Goal: Task Accomplishment & Management: Manage account settings

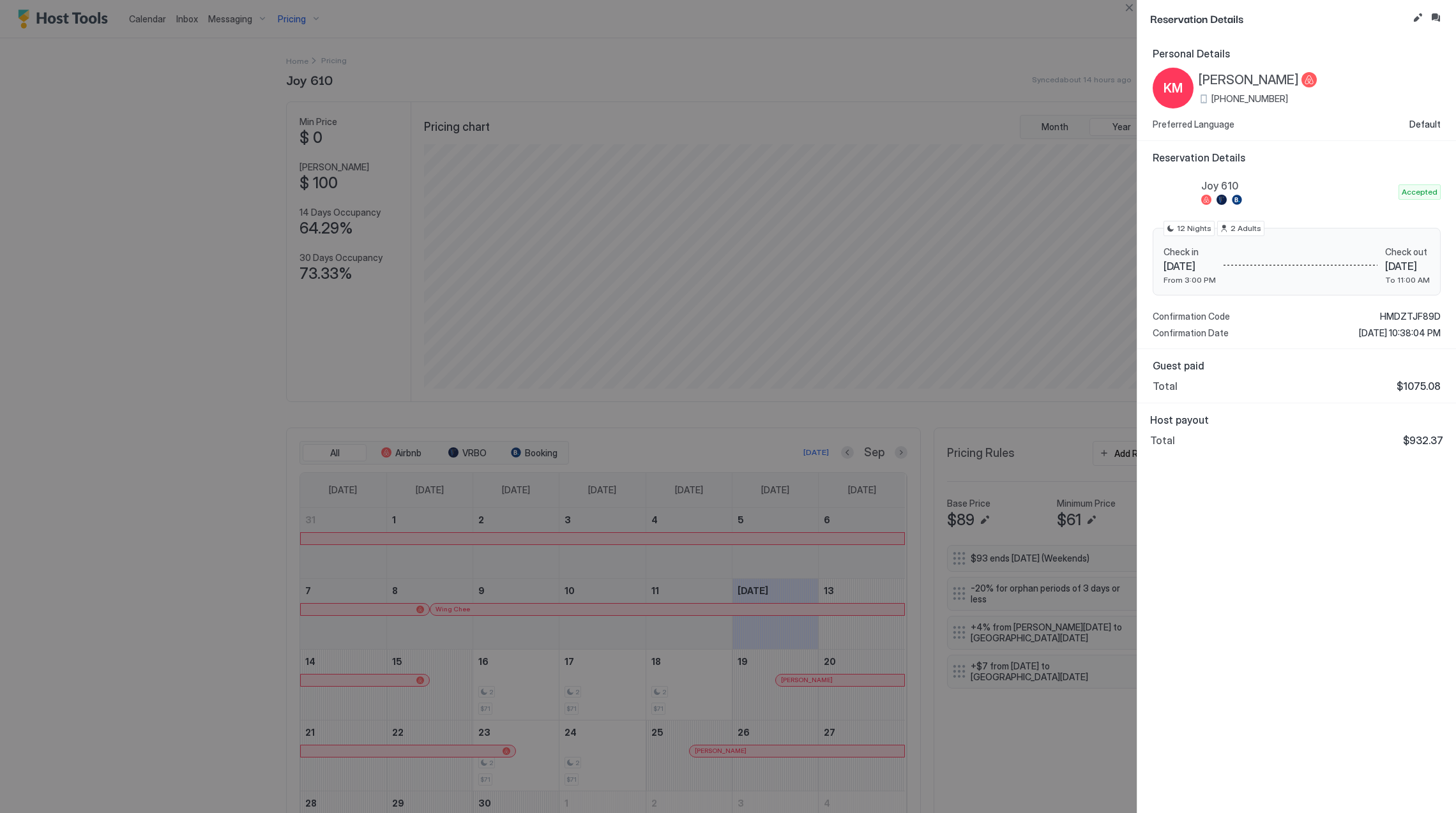
click at [974, 318] on div at bounding box center [728, 406] width 1456 height 813
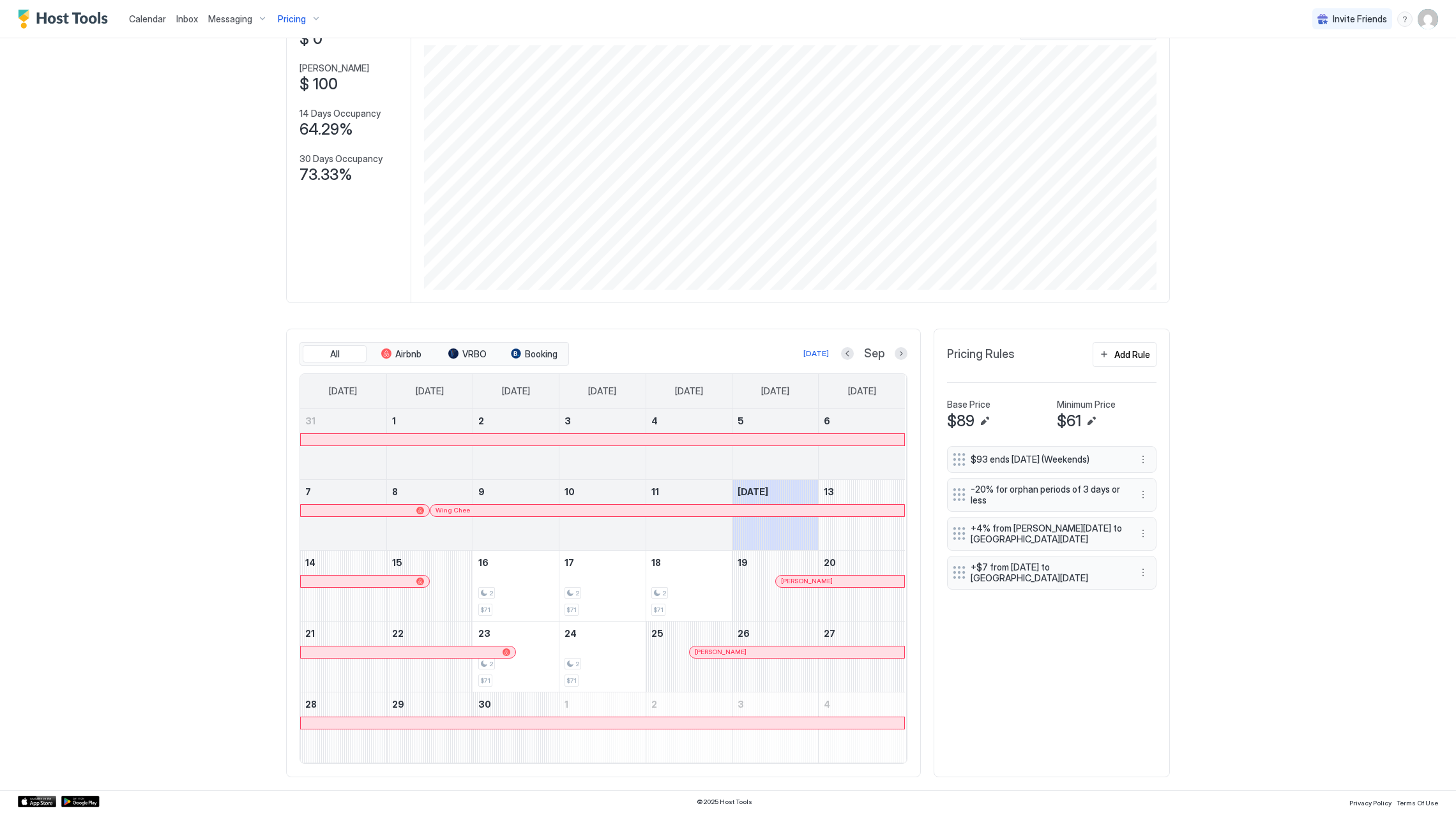
click at [79, 27] on img "Host Tools Logo" at bounding box center [66, 19] width 96 height 19
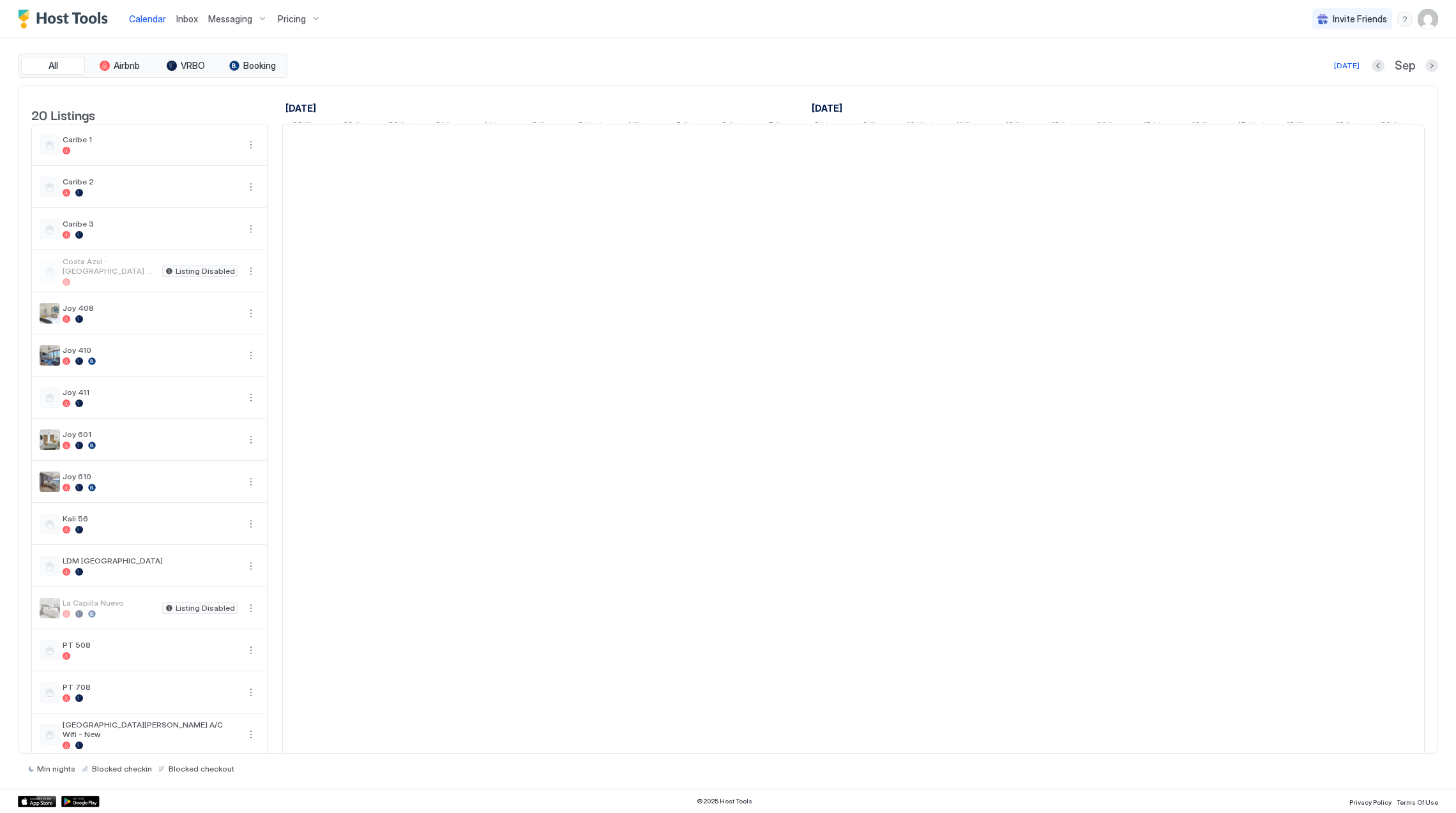
scroll to position [0, 709]
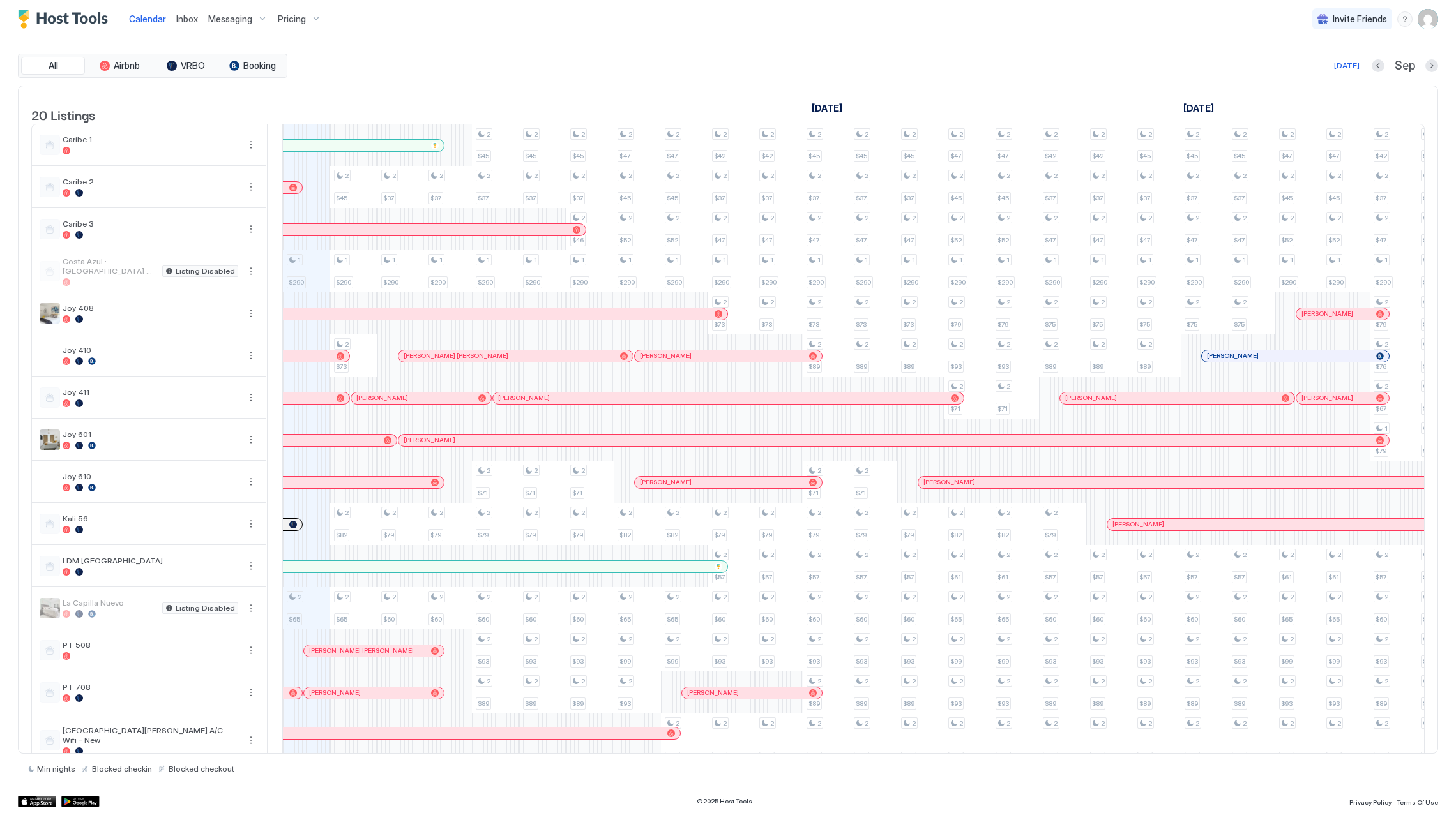
click at [1424, 10] on img "User profile" at bounding box center [1428, 19] width 21 height 21
click at [1339, 66] on div "Settings" at bounding box center [1357, 71] width 162 height 22
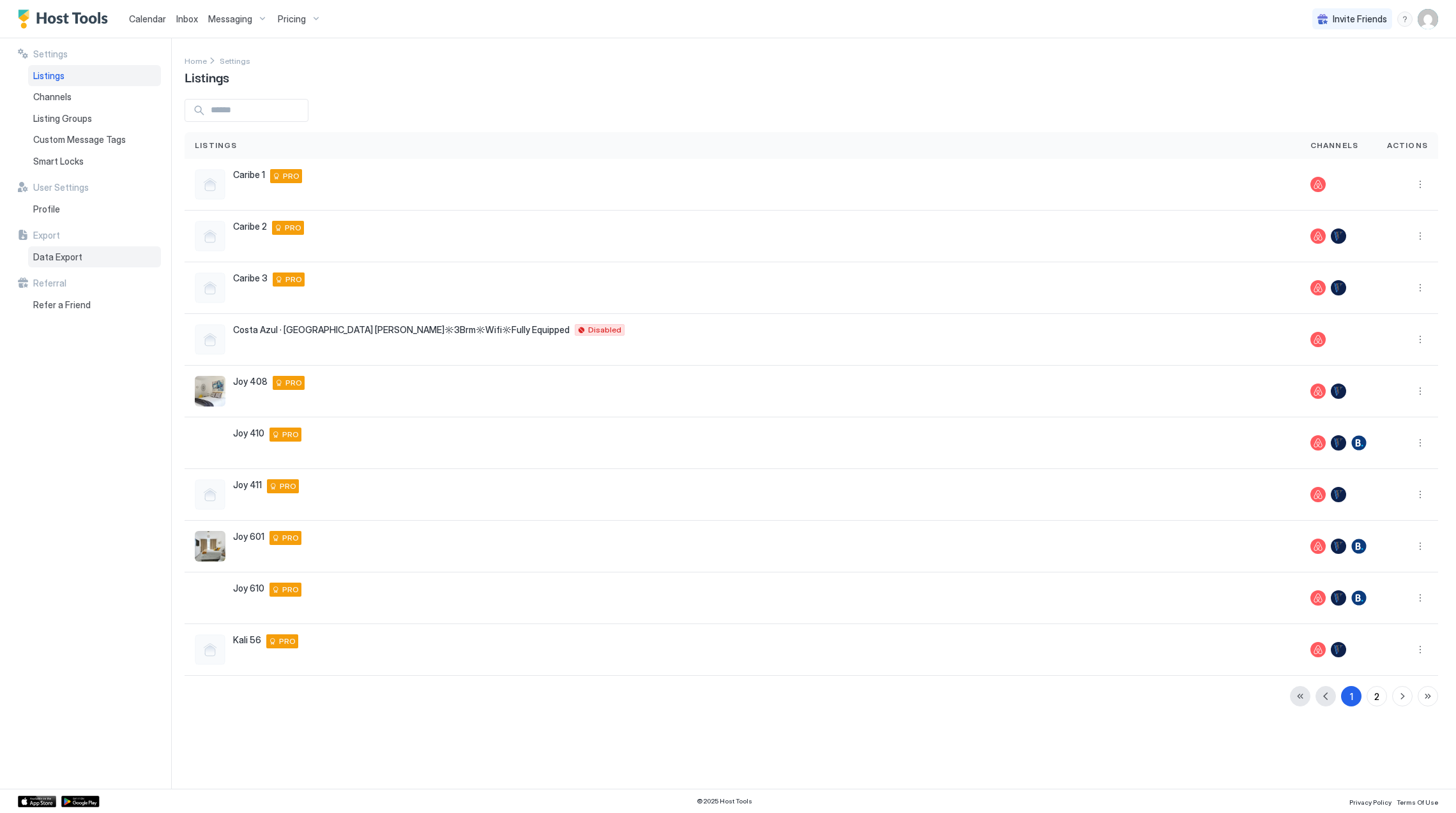
click at [80, 256] on span "Data Export" at bounding box center [57, 257] width 49 height 12
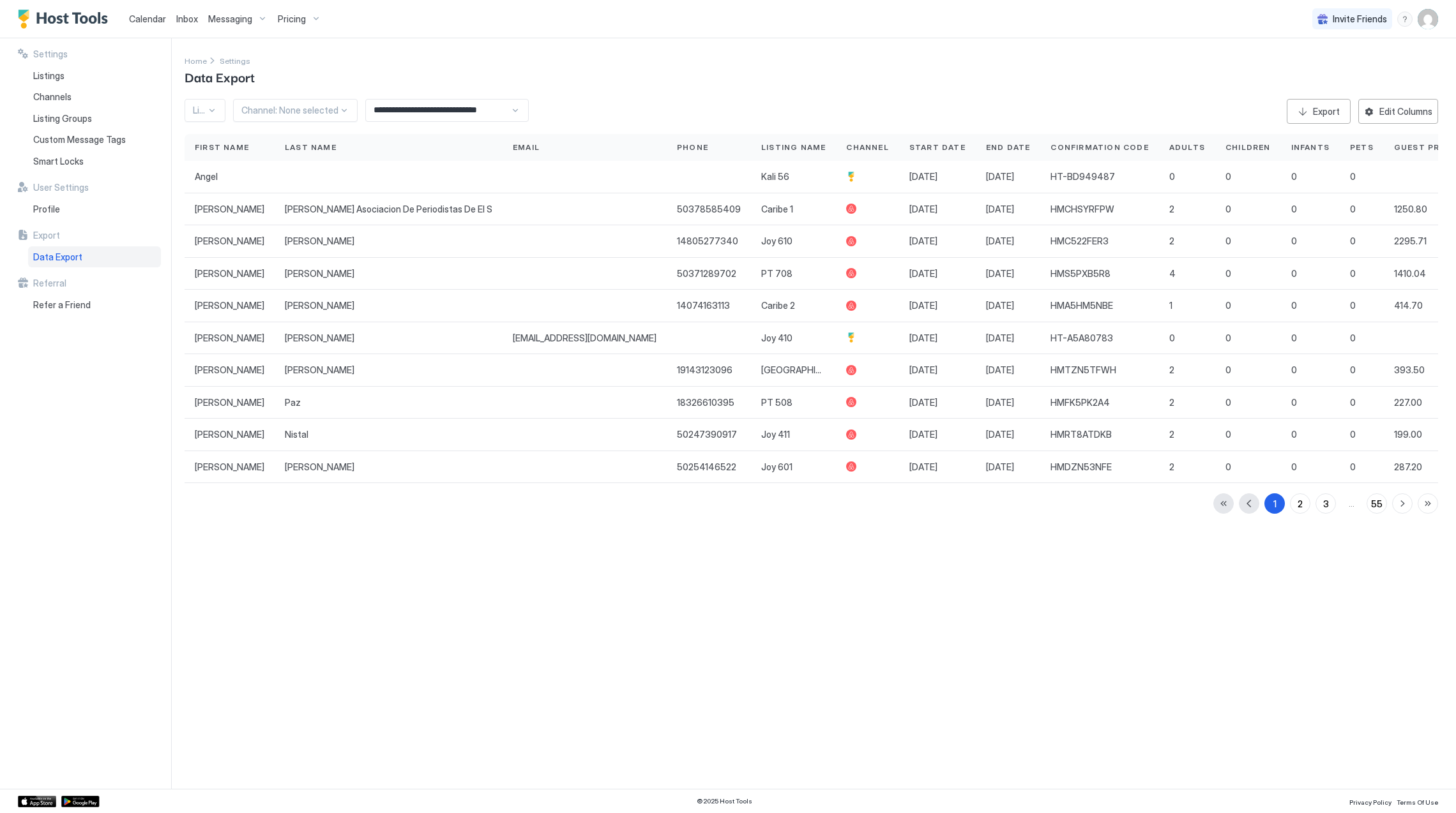
click at [509, 111] on div "**********" at bounding box center [447, 110] width 164 height 23
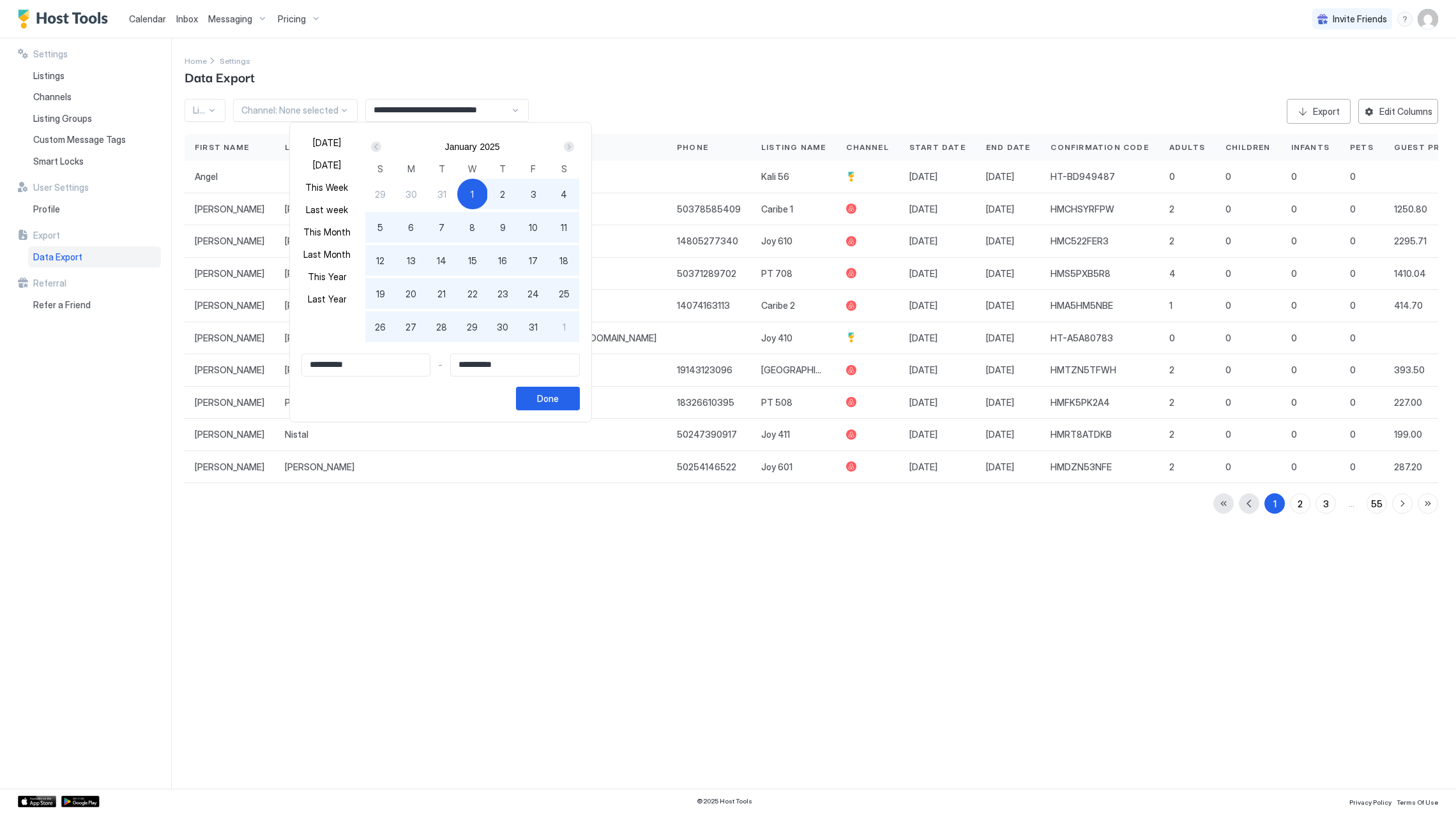
click at [595, 87] on div at bounding box center [728, 406] width 1456 height 813
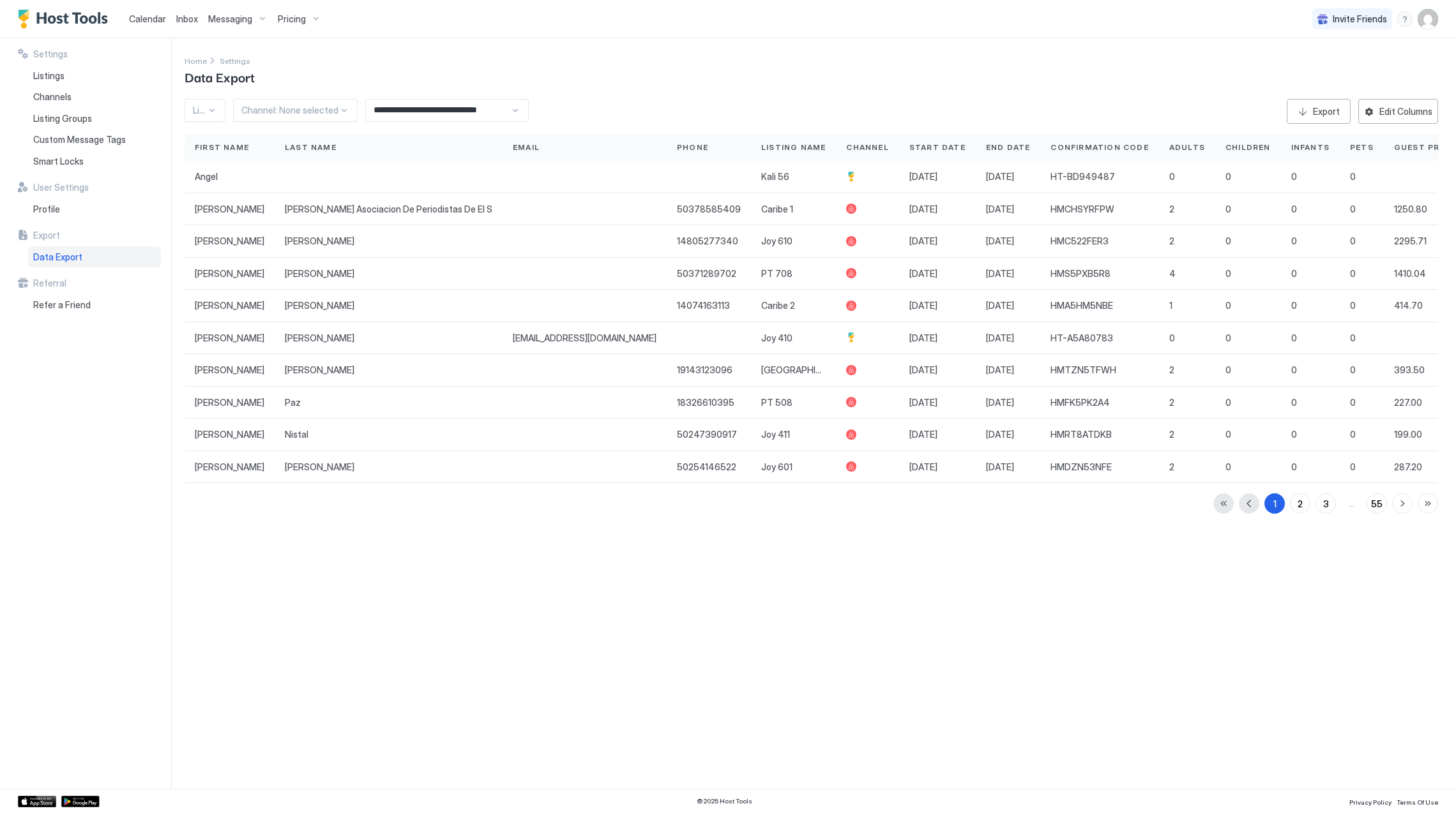
click at [515, 113] on div "**********" at bounding box center [447, 110] width 164 height 23
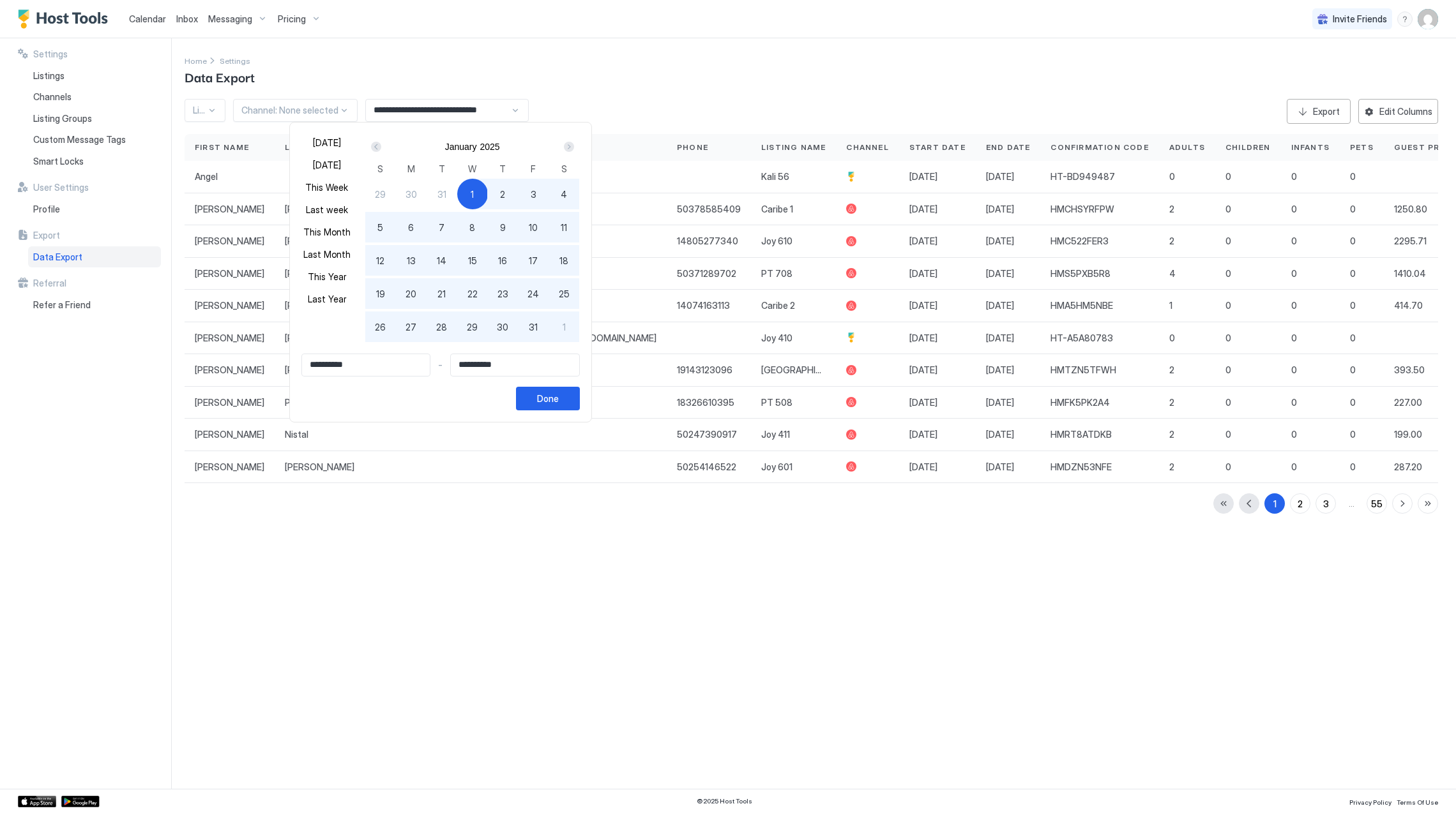
click at [598, 93] on div at bounding box center [728, 406] width 1456 height 813
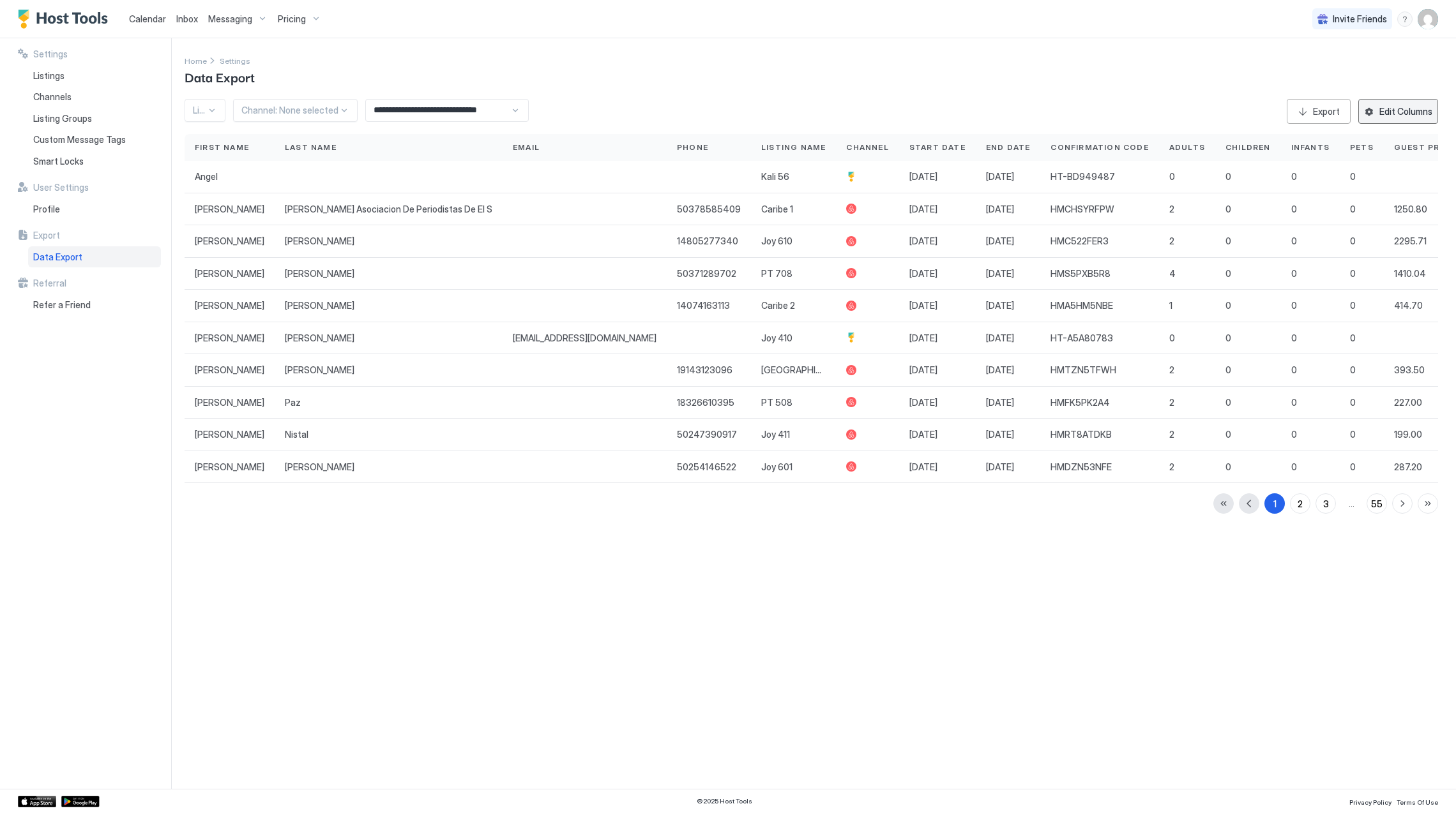
click at [1423, 105] on div "Edit Columns" at bounding box center [1406, 111] width 53 height 13
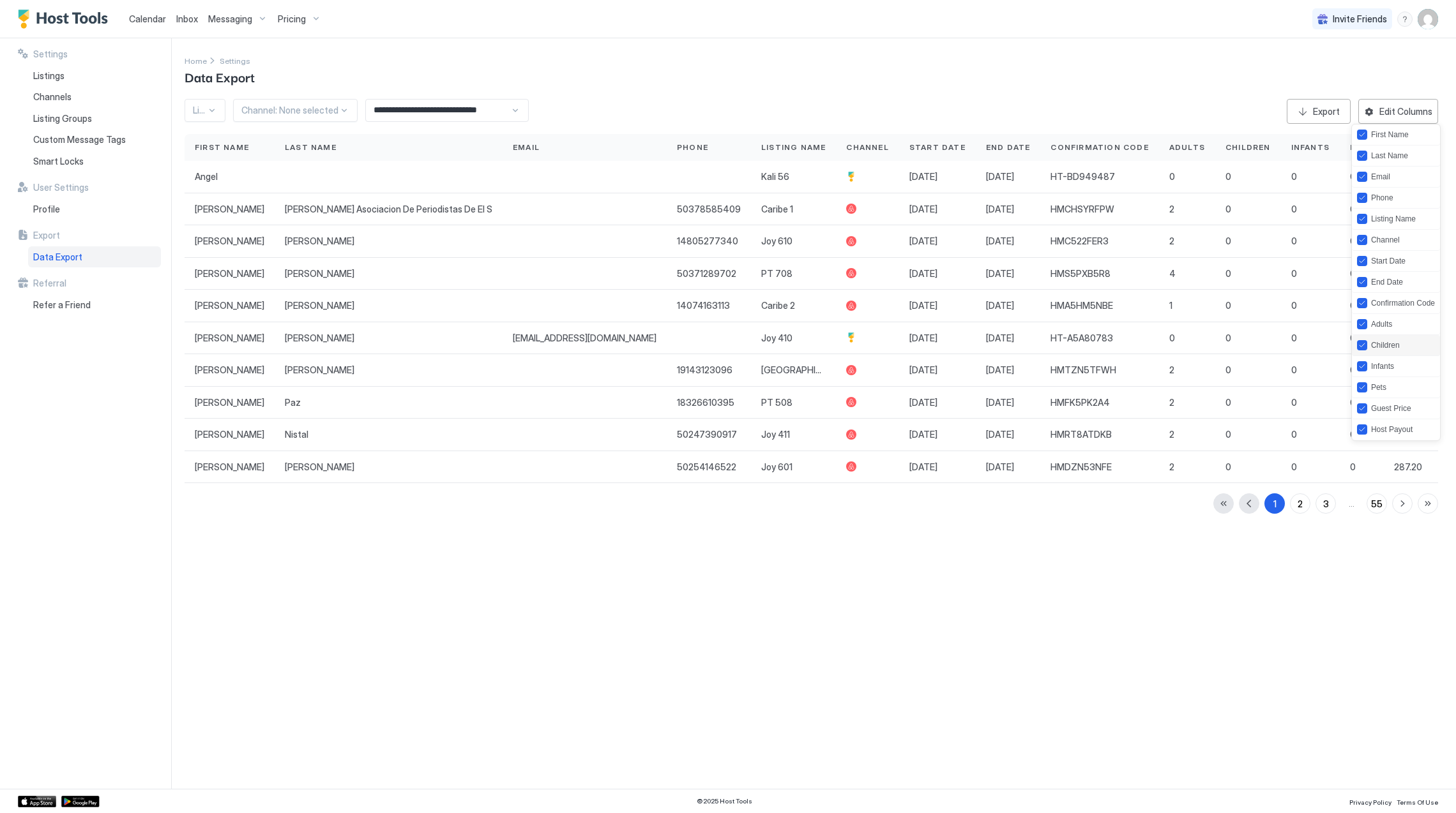
scroll to position [1, 0]
click at [1362, 261] on icon "startDate" at bounding box center [1362, 261] width 7 height 7
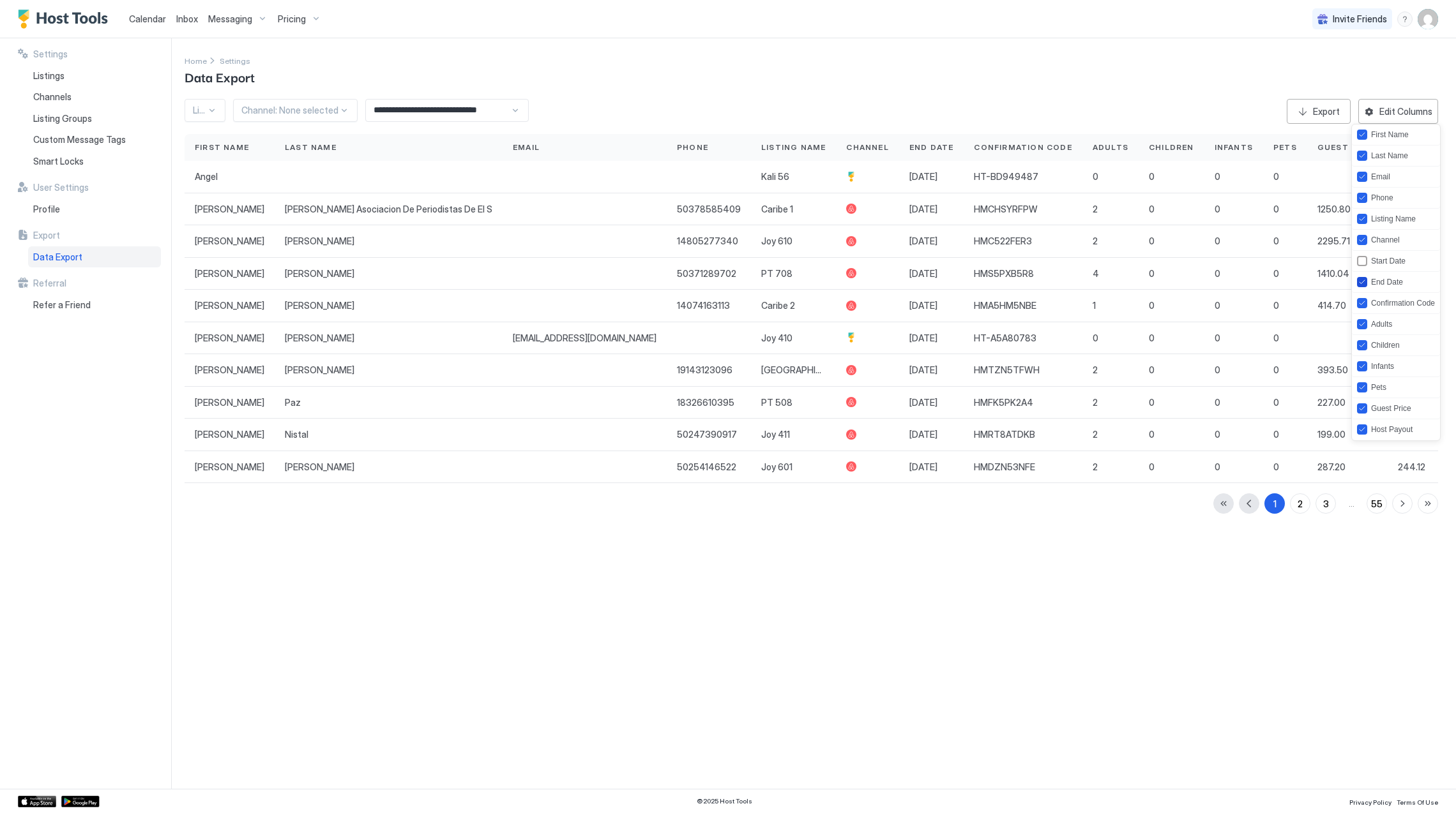
click at [1364, 281] on icon "endDate" at bounding box center [1362, 282] width 7 height 7
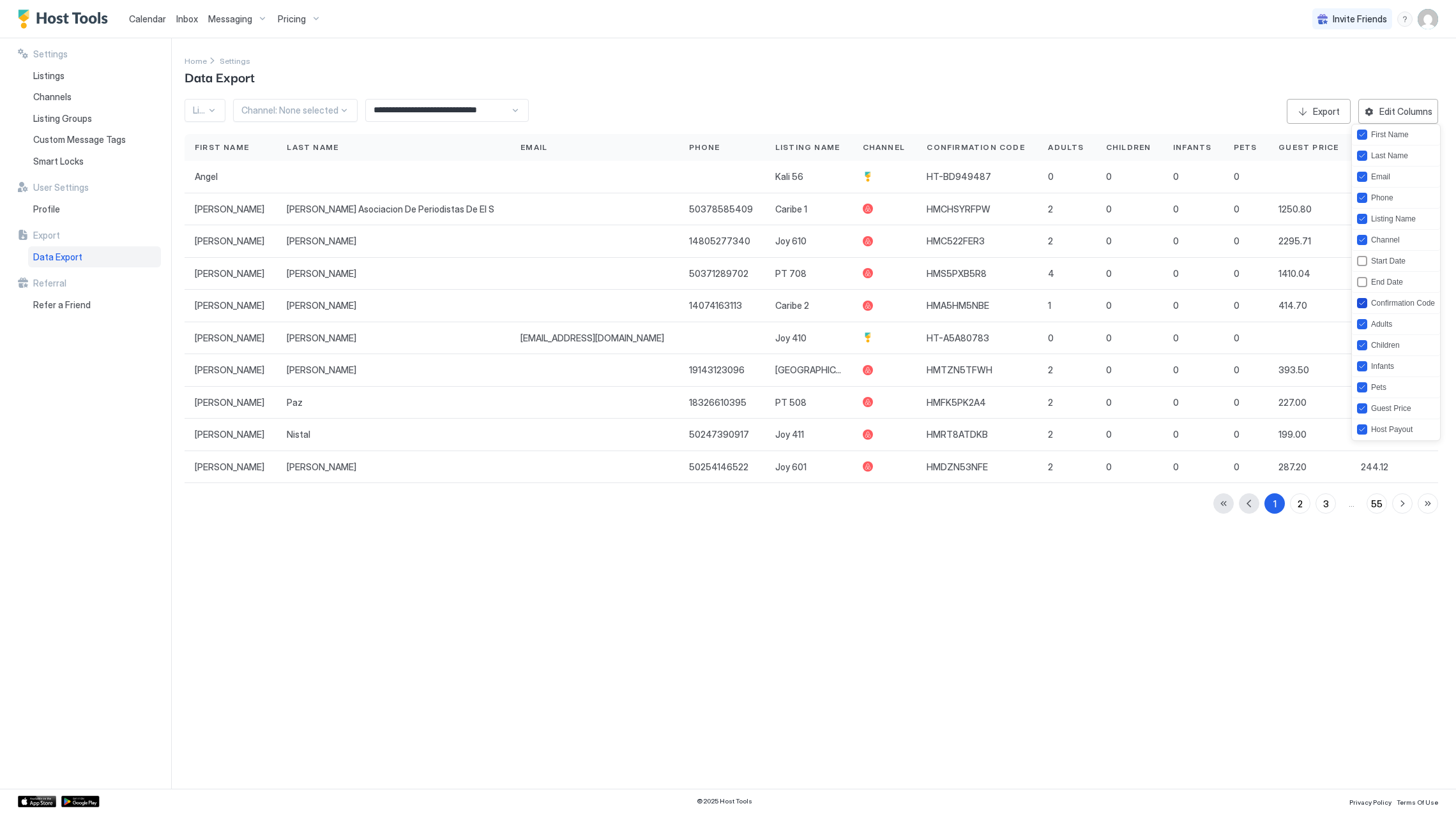
click at [1362, 302] on icon "confirmationCode" at bounding box center [1362, 303] width 7 height 7
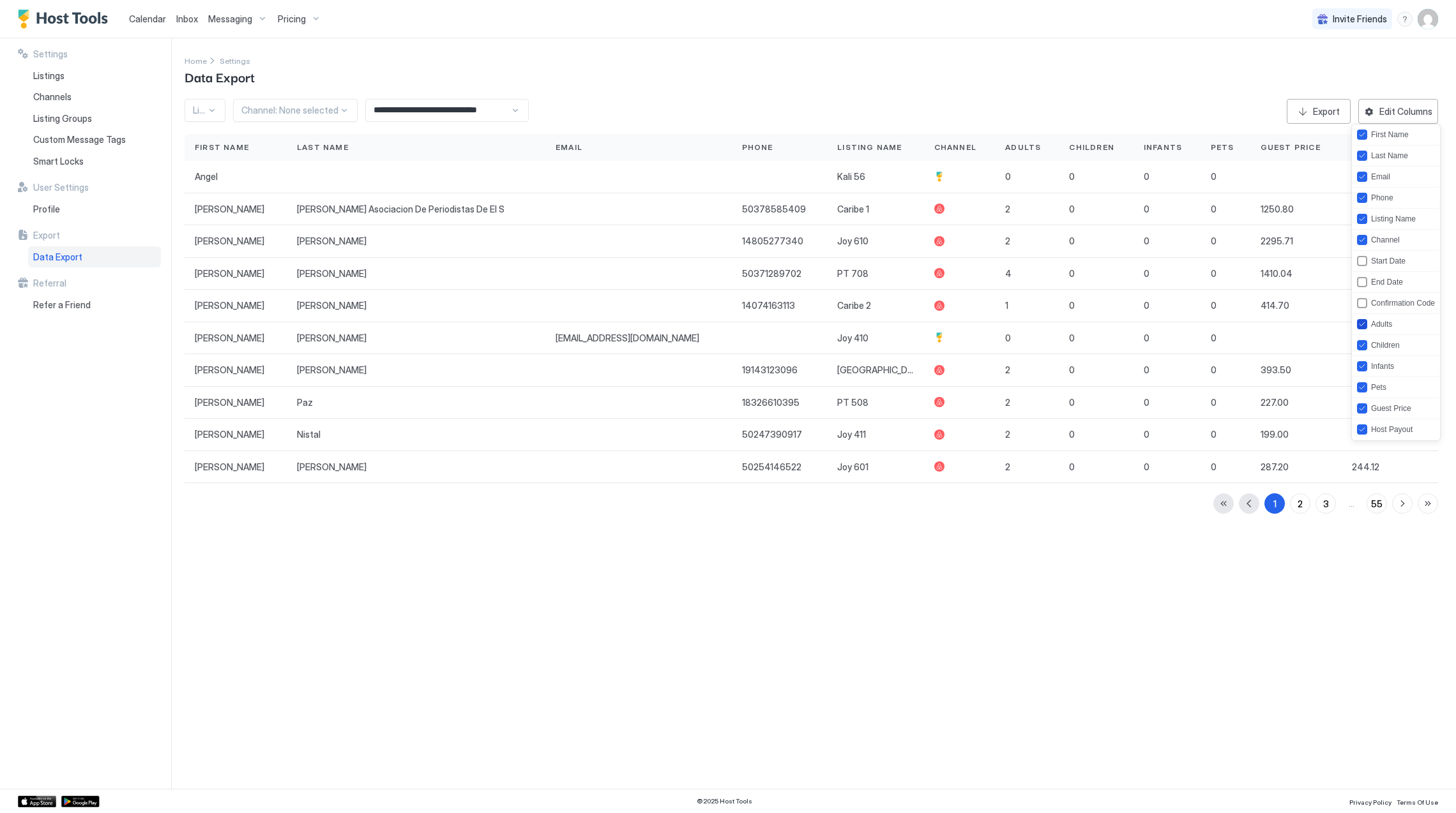
click at [1358, 324] on icon "adults" at bounding box center [1362, 324] width 7 height 7
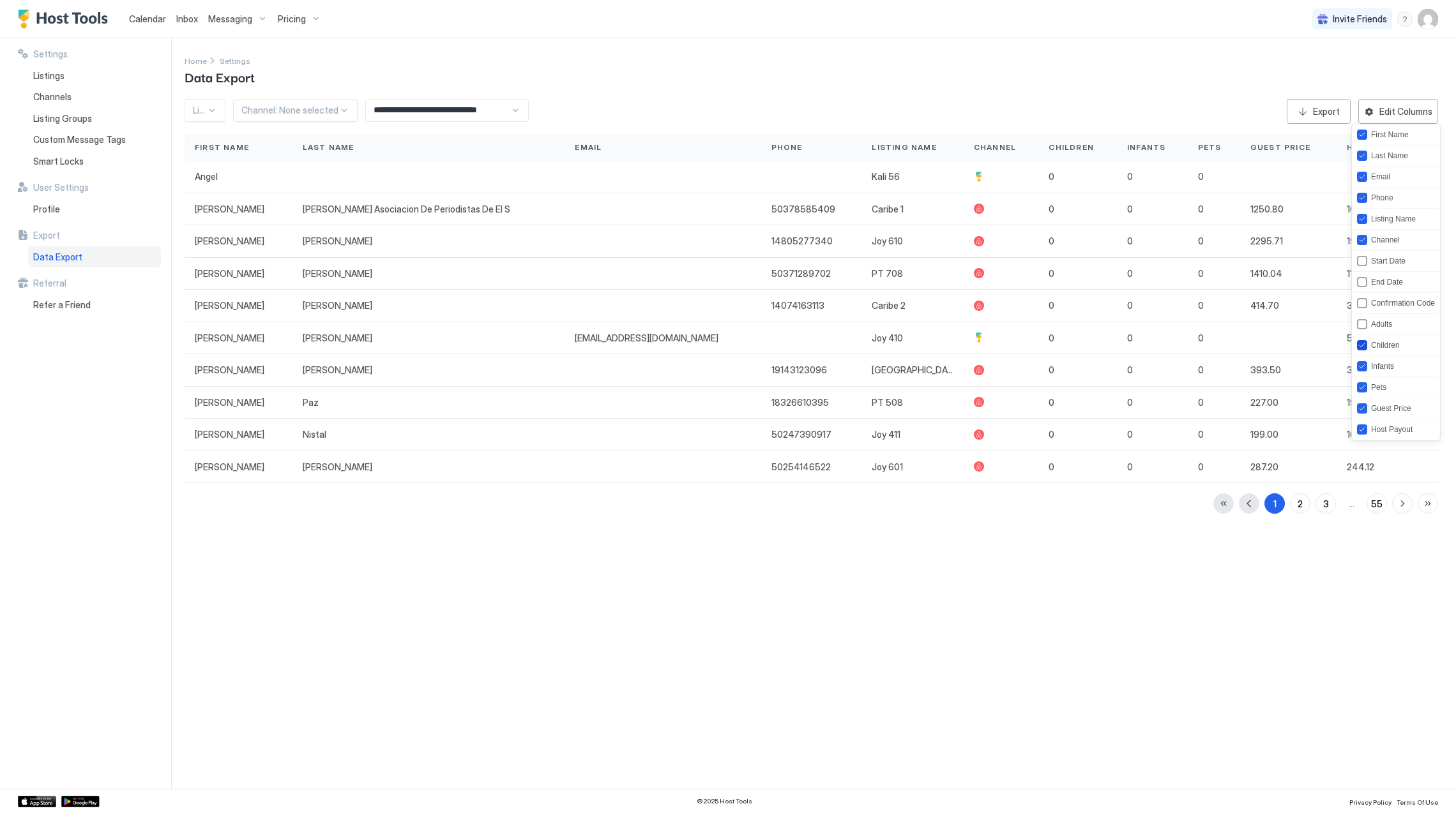
click at [1359, 342] on icon "children" at bounding box center [1362, 345] width 7 height 7
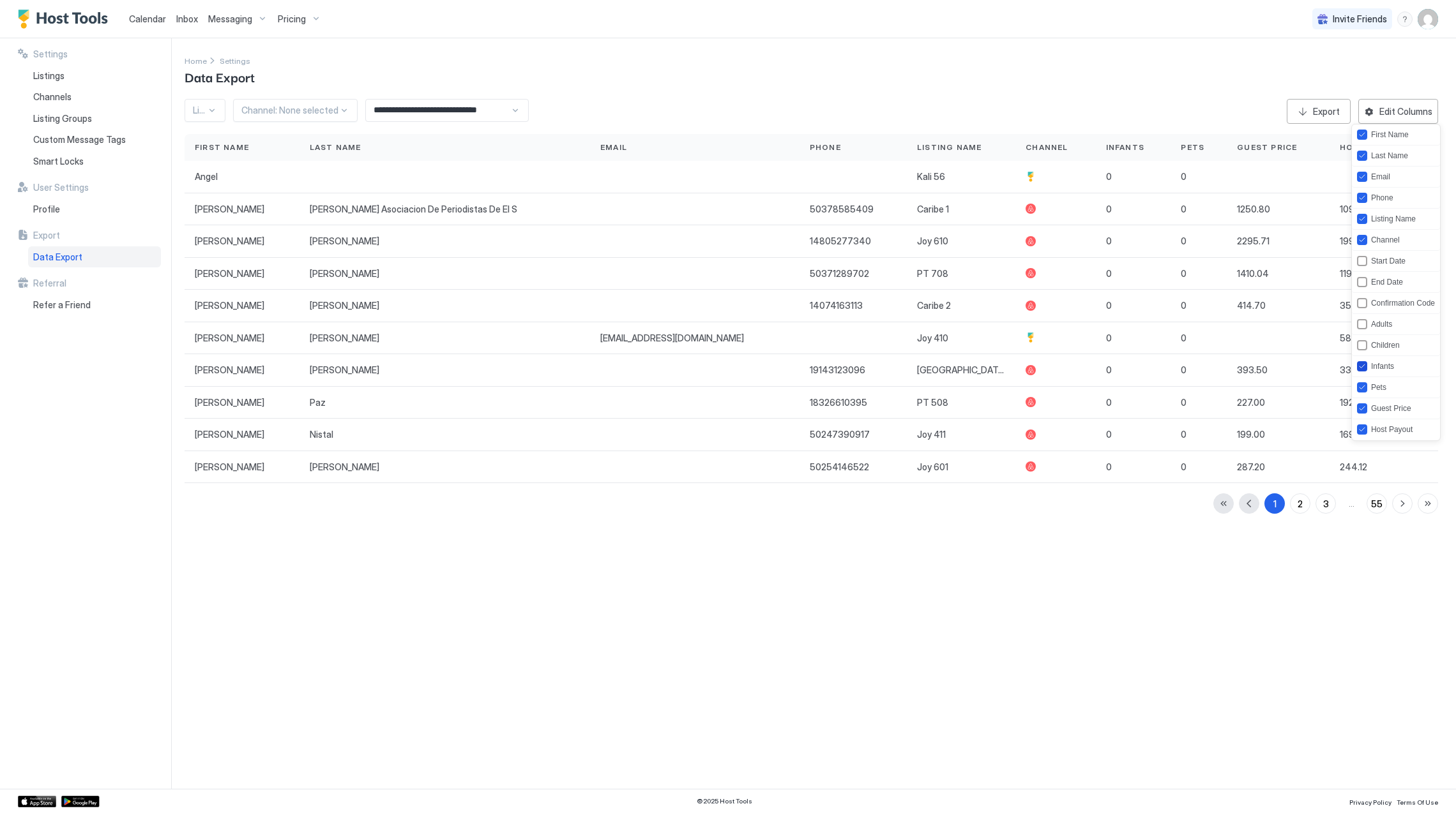
click at [1362, 366] on icon "infants" at bounding box center [1362, 366] width 7 height 7
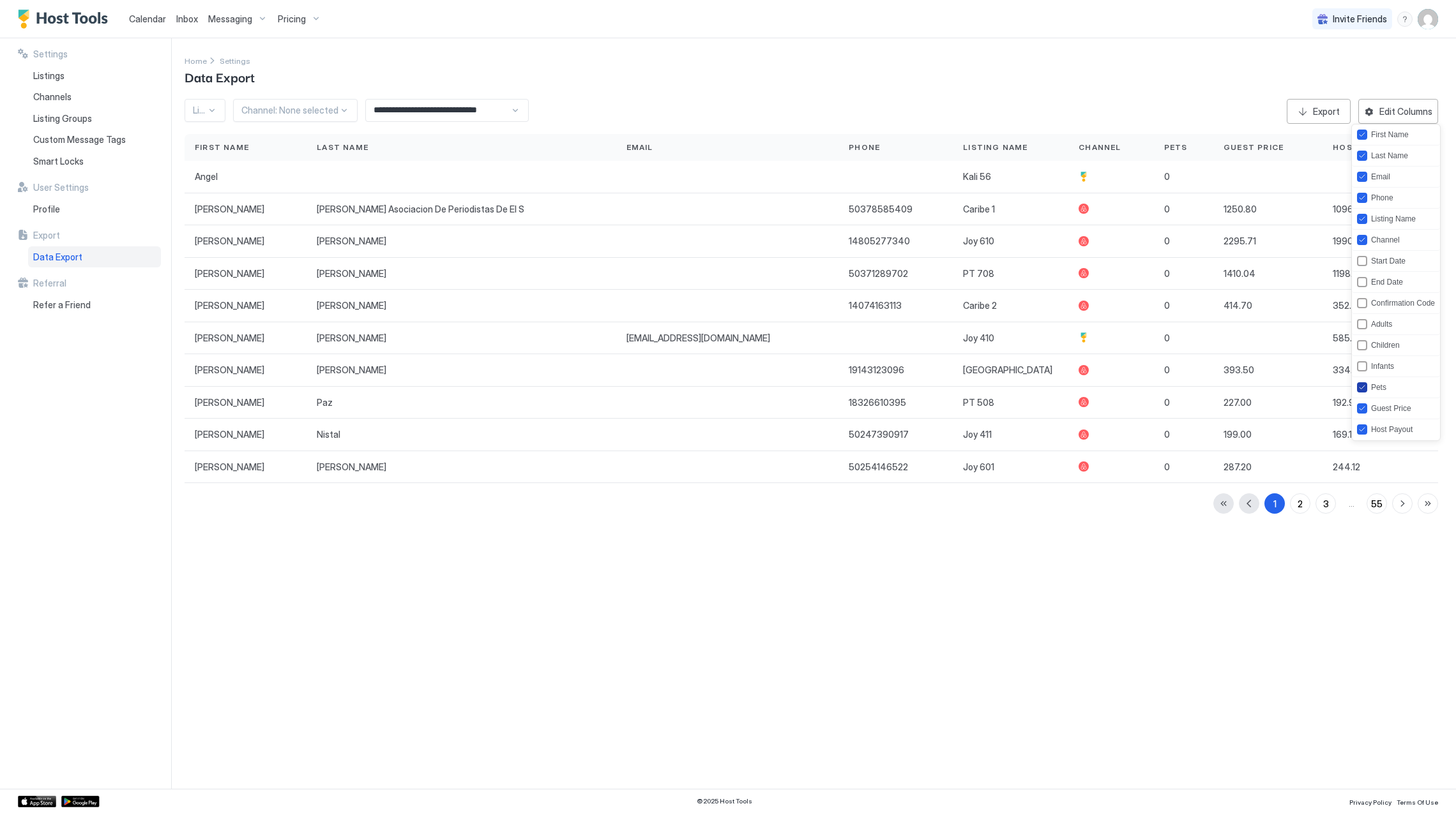
click at [1360, 387] on icon "pets" at bounding box center [1362, 387] width 7 height 7
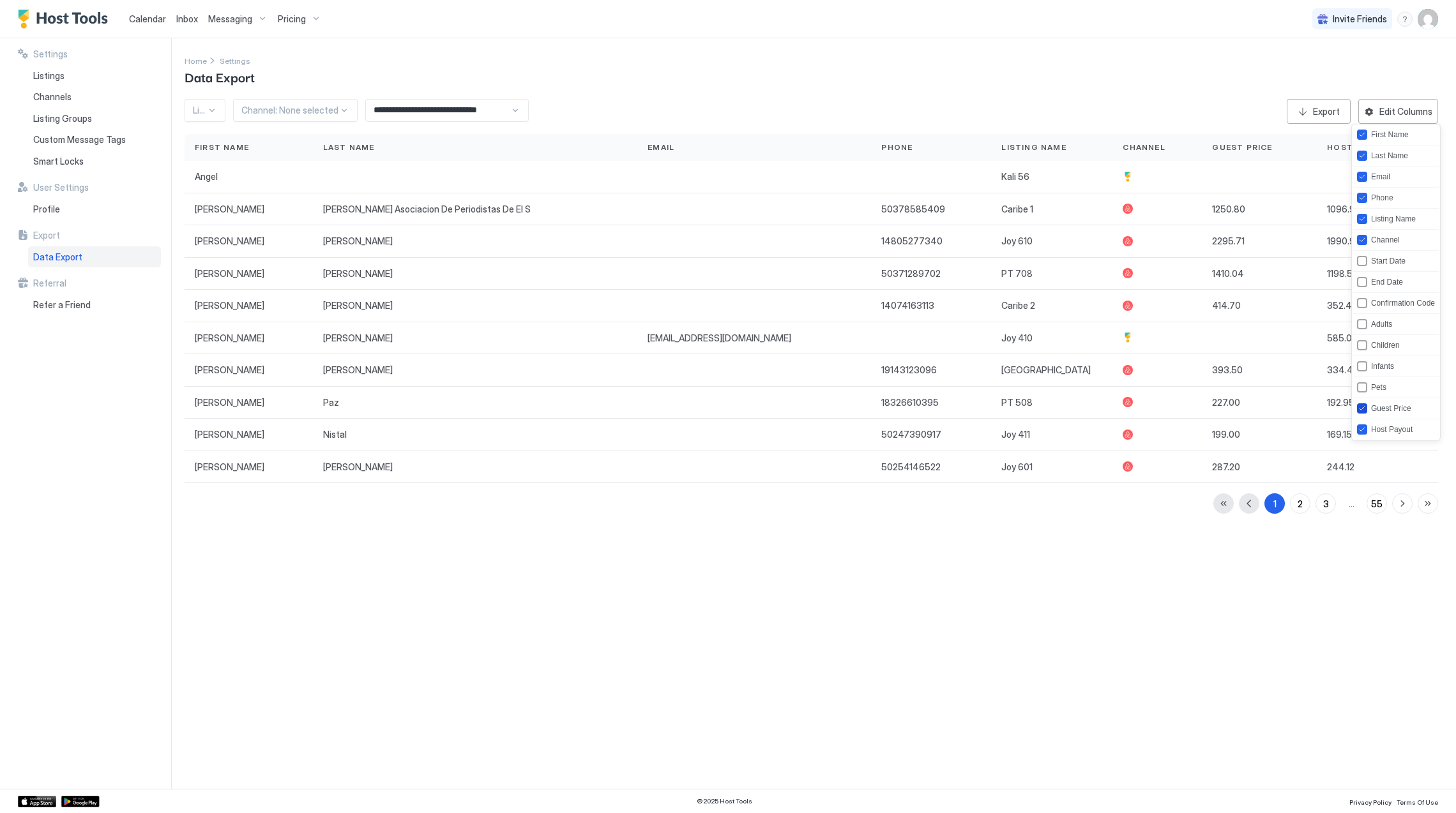
click at [1362, 409] on icon "guestPrice" at bounding box center [1362, 408] width 7 height 7
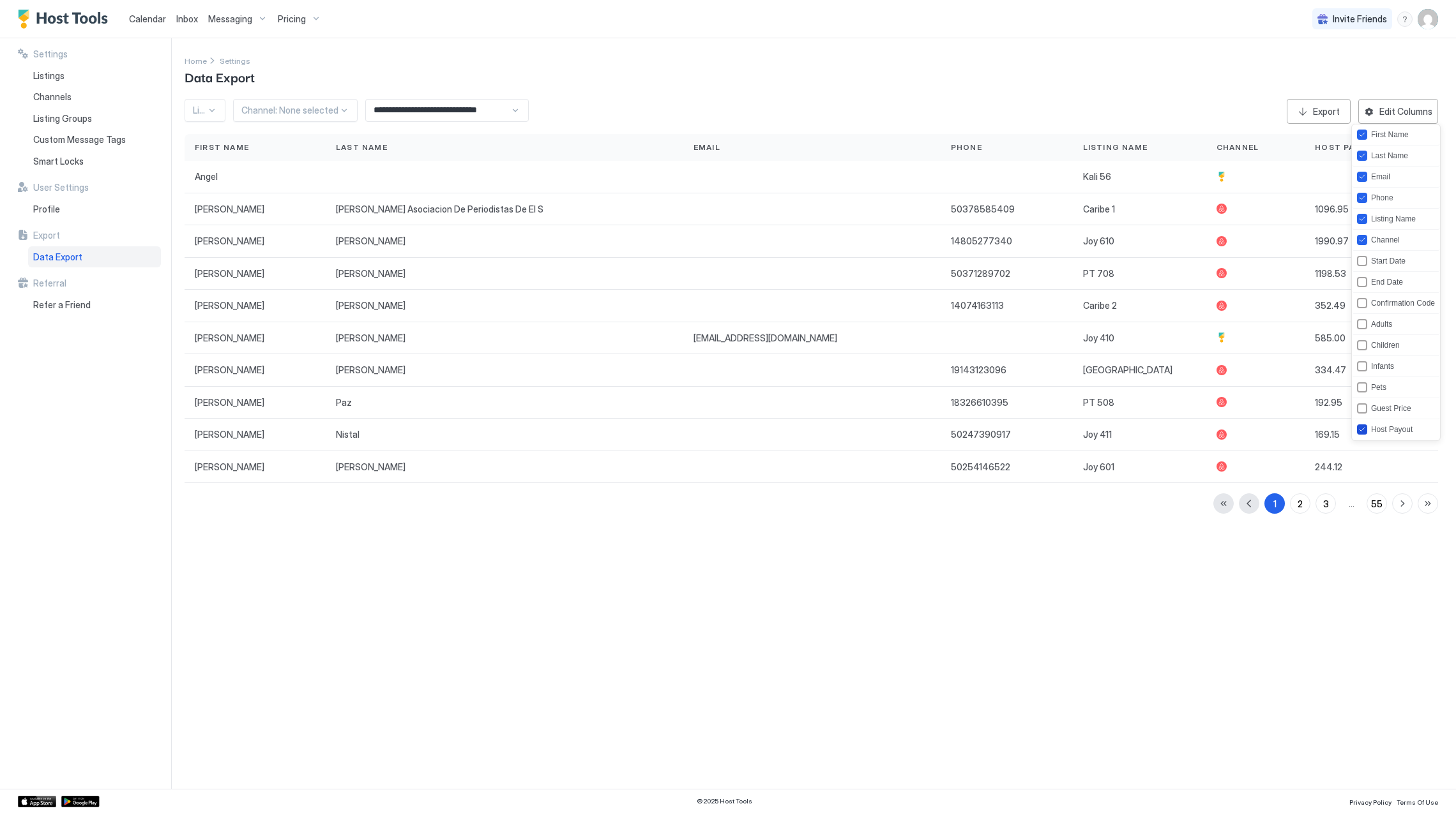
click at [1362, 432] on icon "hostPayout" at bounding box center [1362, 429] width 5 height 4
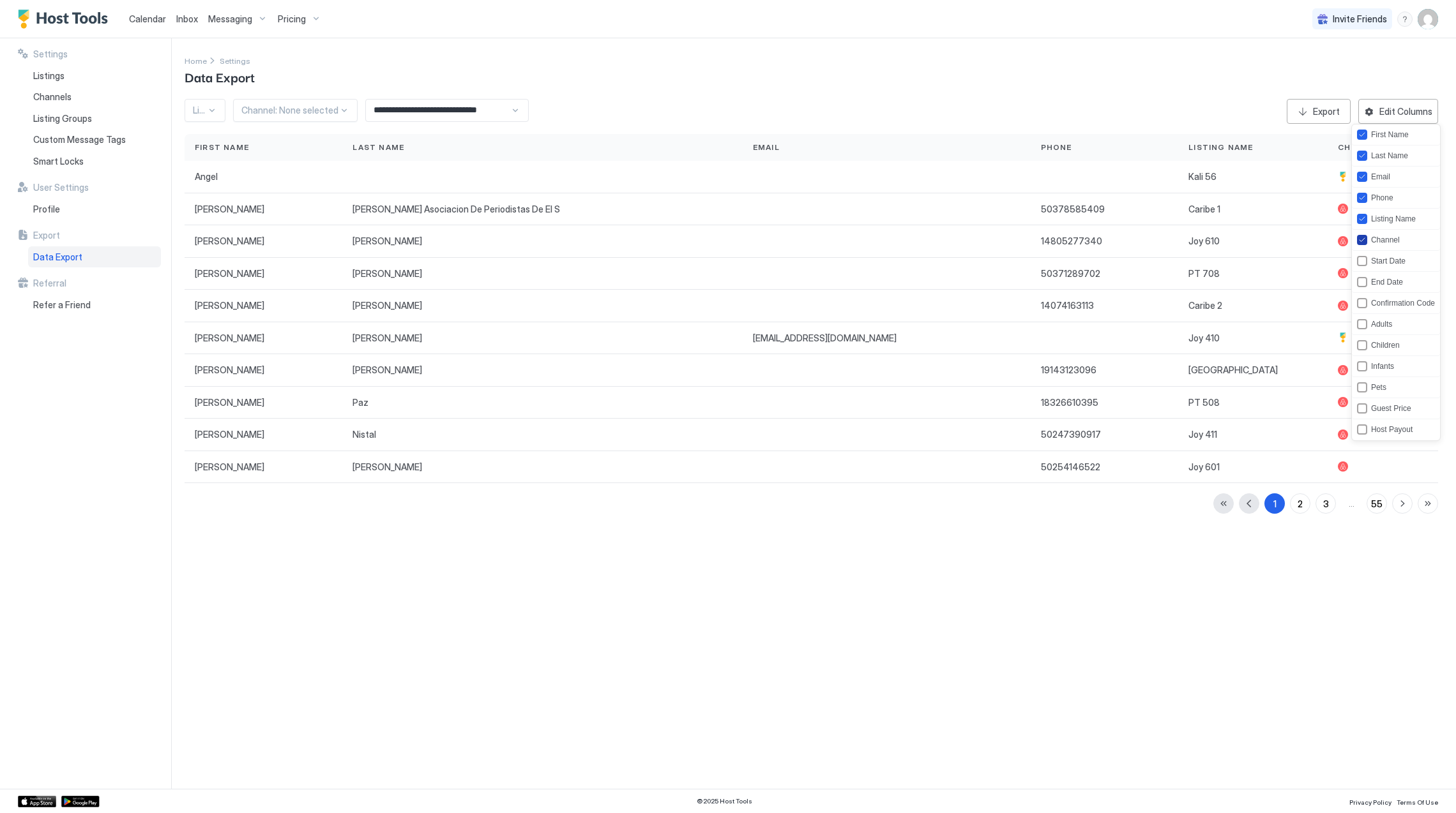
click at [1360, 242] on icon "channel" at bounding box center [1362, 240] width 7 height 7
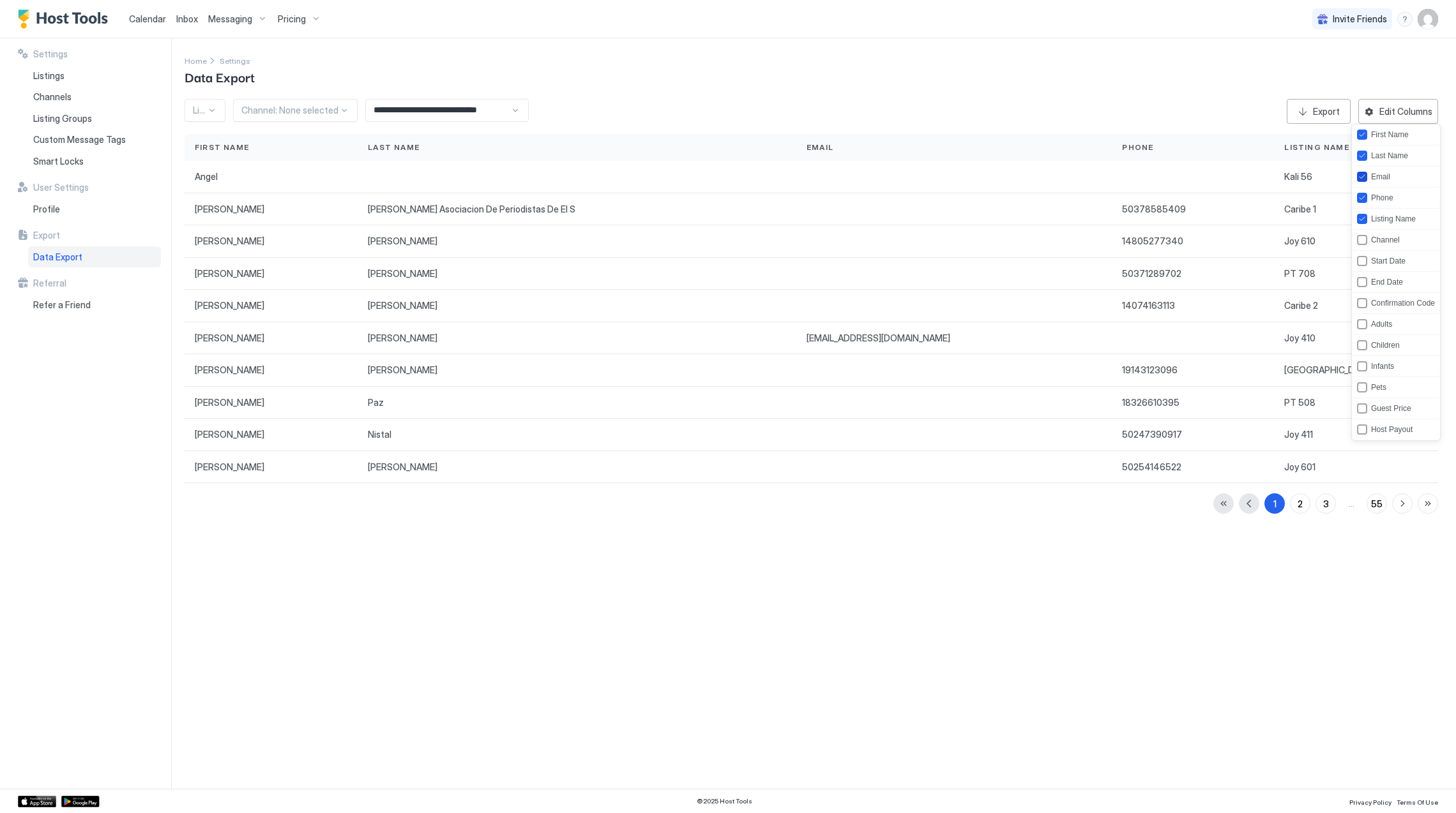
click at [1365, 175] on icon "email" at bounding box center [1362, 177] width 7 height 7
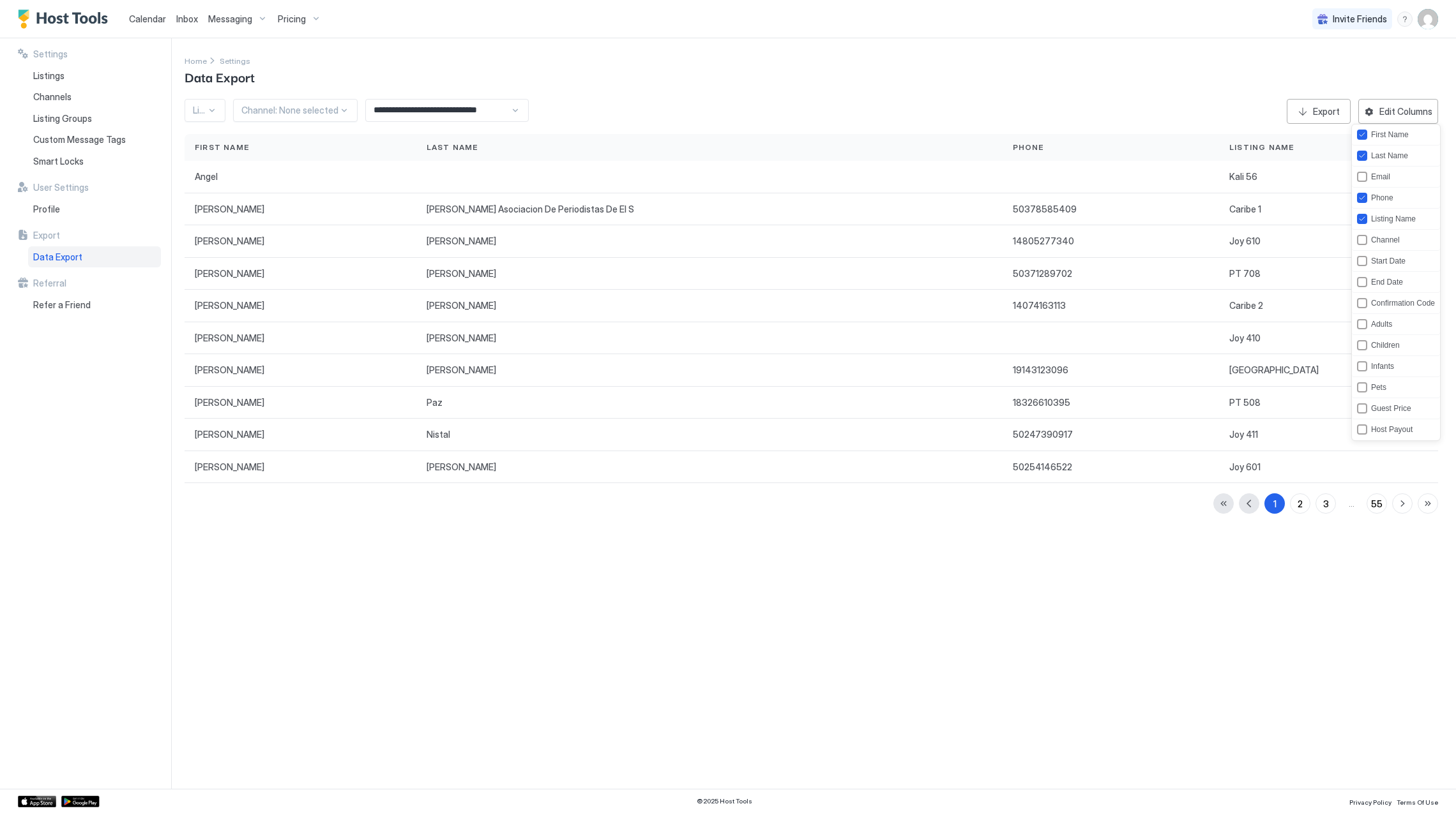
click at [507, 106] on div at bounding box center [728, 406] width 1456 height 813
click at [507, 106] on input "**********" at bounding box center [438, 110] width 144 height 21
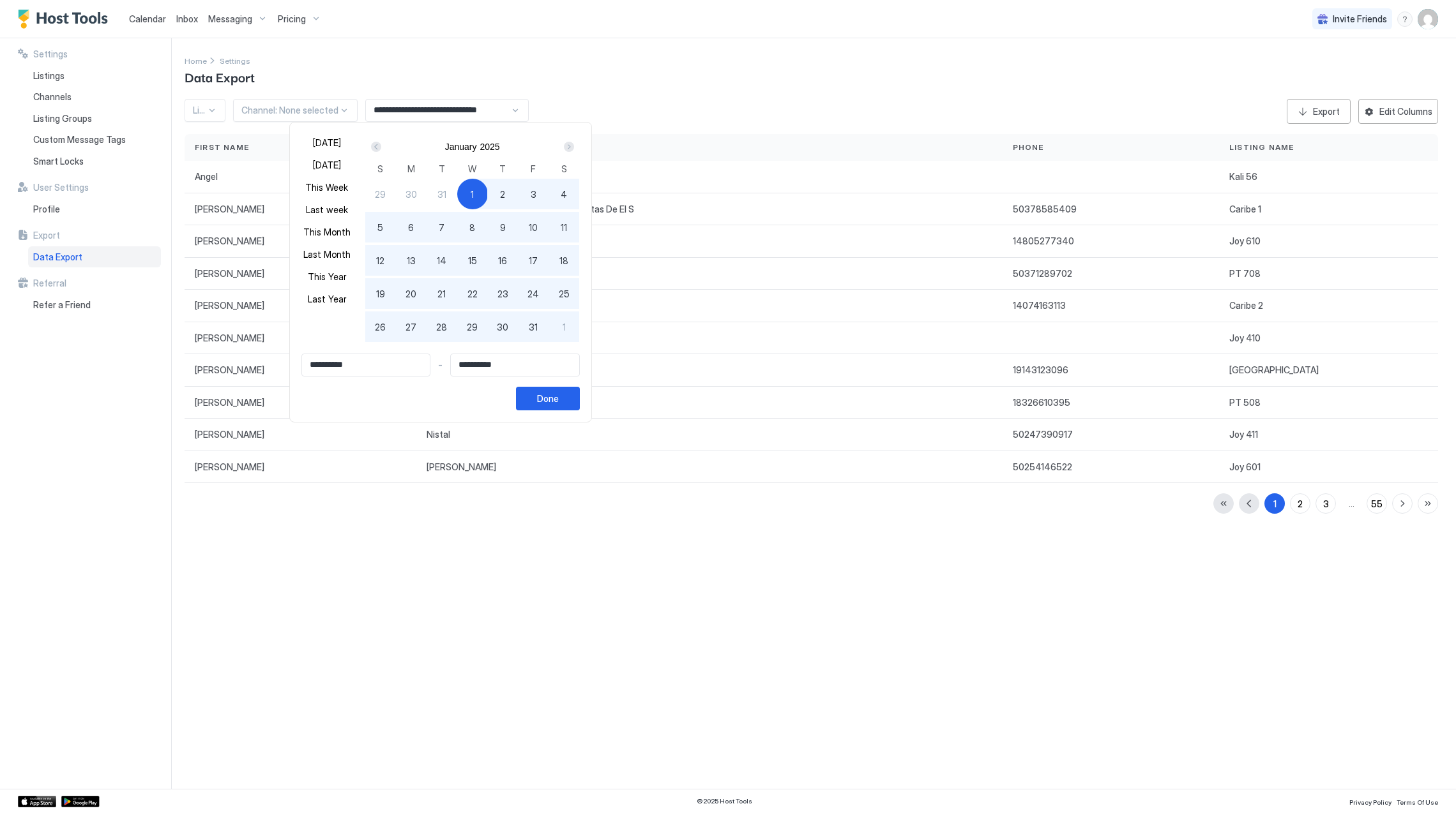
click at [381, 149] on div "Prev" at bounding box center [377, 147] width 10 height 10
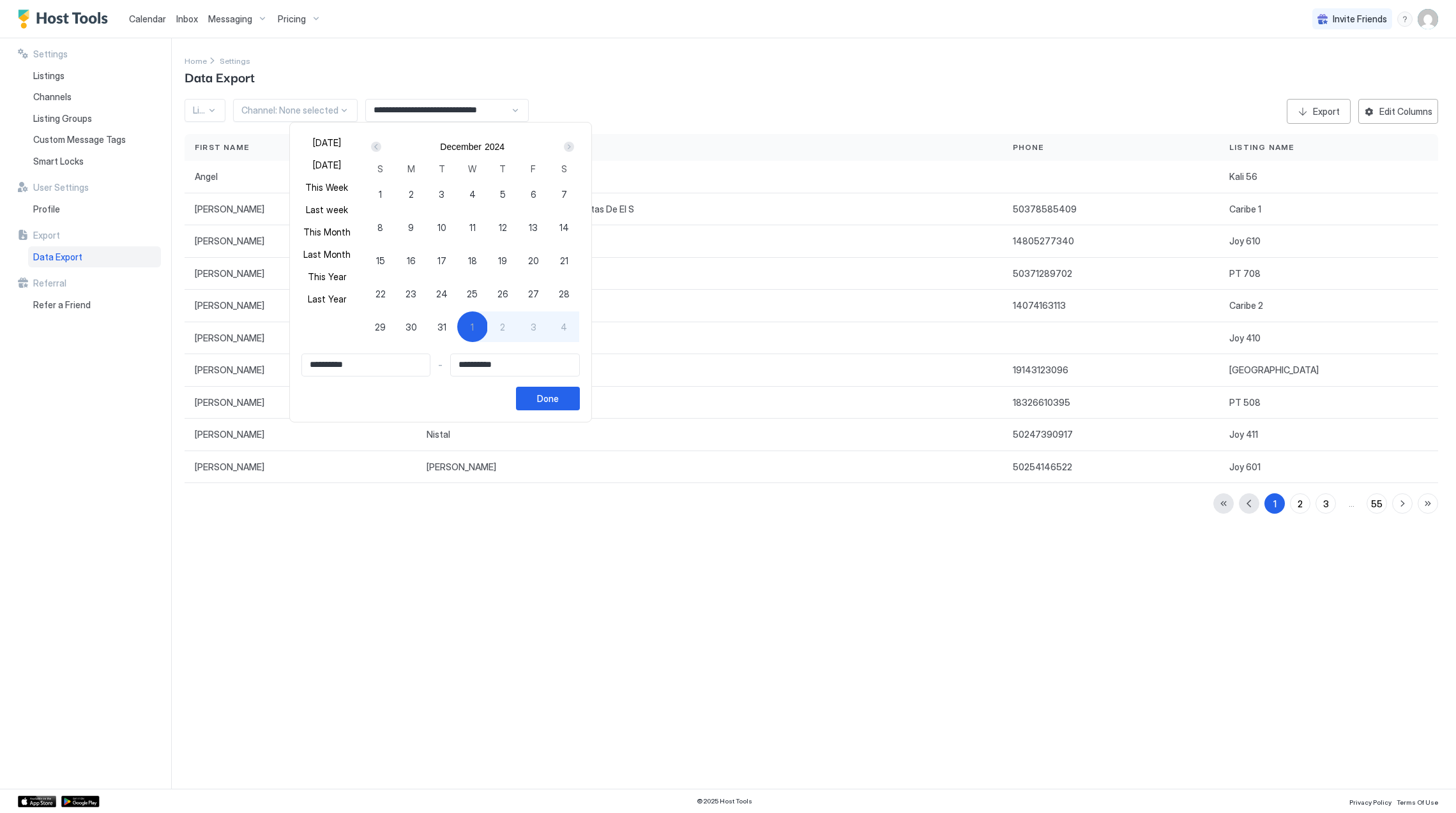
click at [381, 149] on div "Prev" at bounding box center [377, 147] width 10 height 10
click at [462, 147] on div "November" at bounding box center [461, 147] width 41 height 10
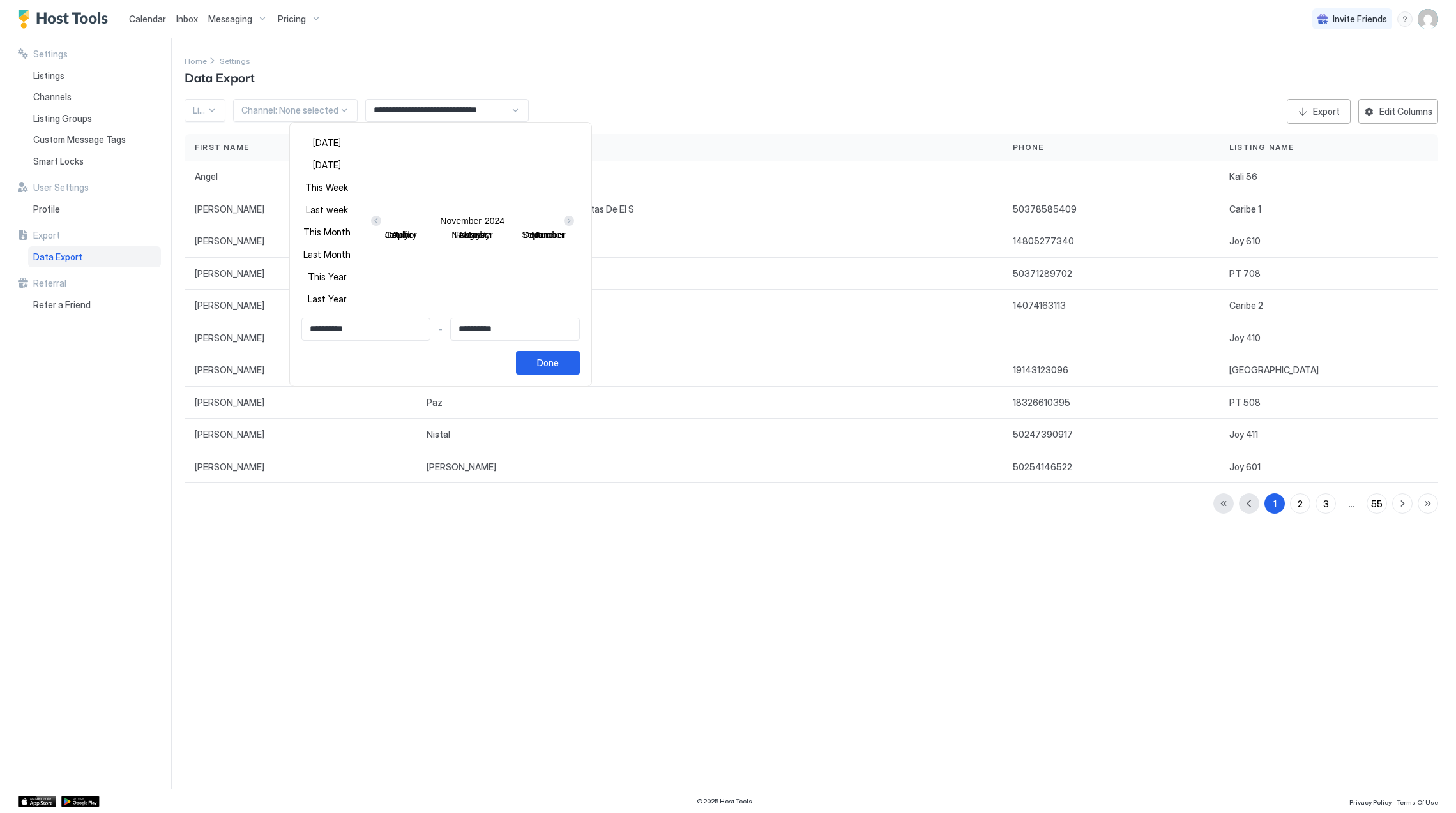
click at [379, 221] on div "Prev" at bounding box center [377, 221] width 10 height 10
click at [405, 116] on div at bounding box center [728, 406] width 1456 height 813
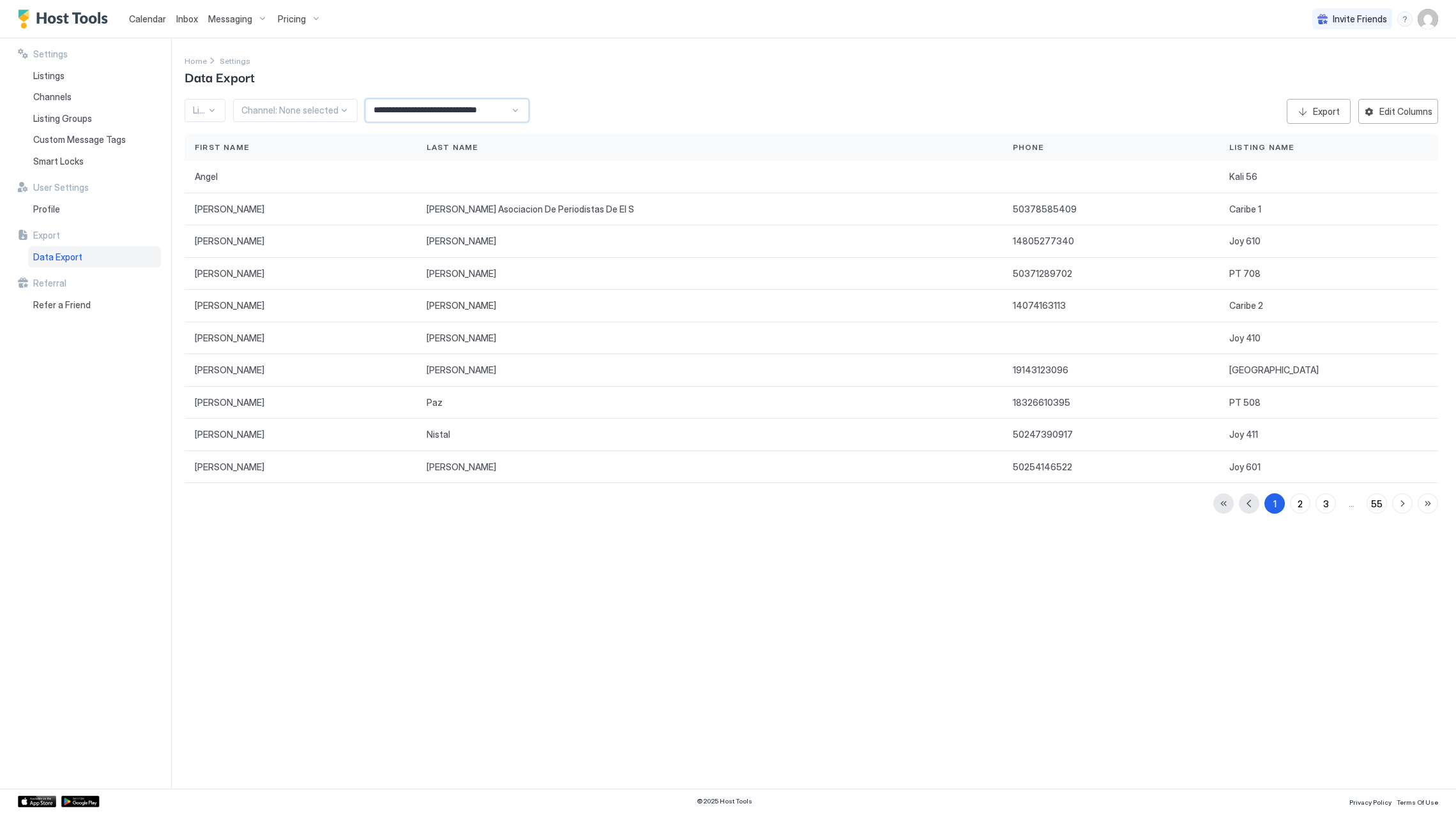
click at [439, 113] on input "**********" at bounding box center [438, 110] width 144 height 21
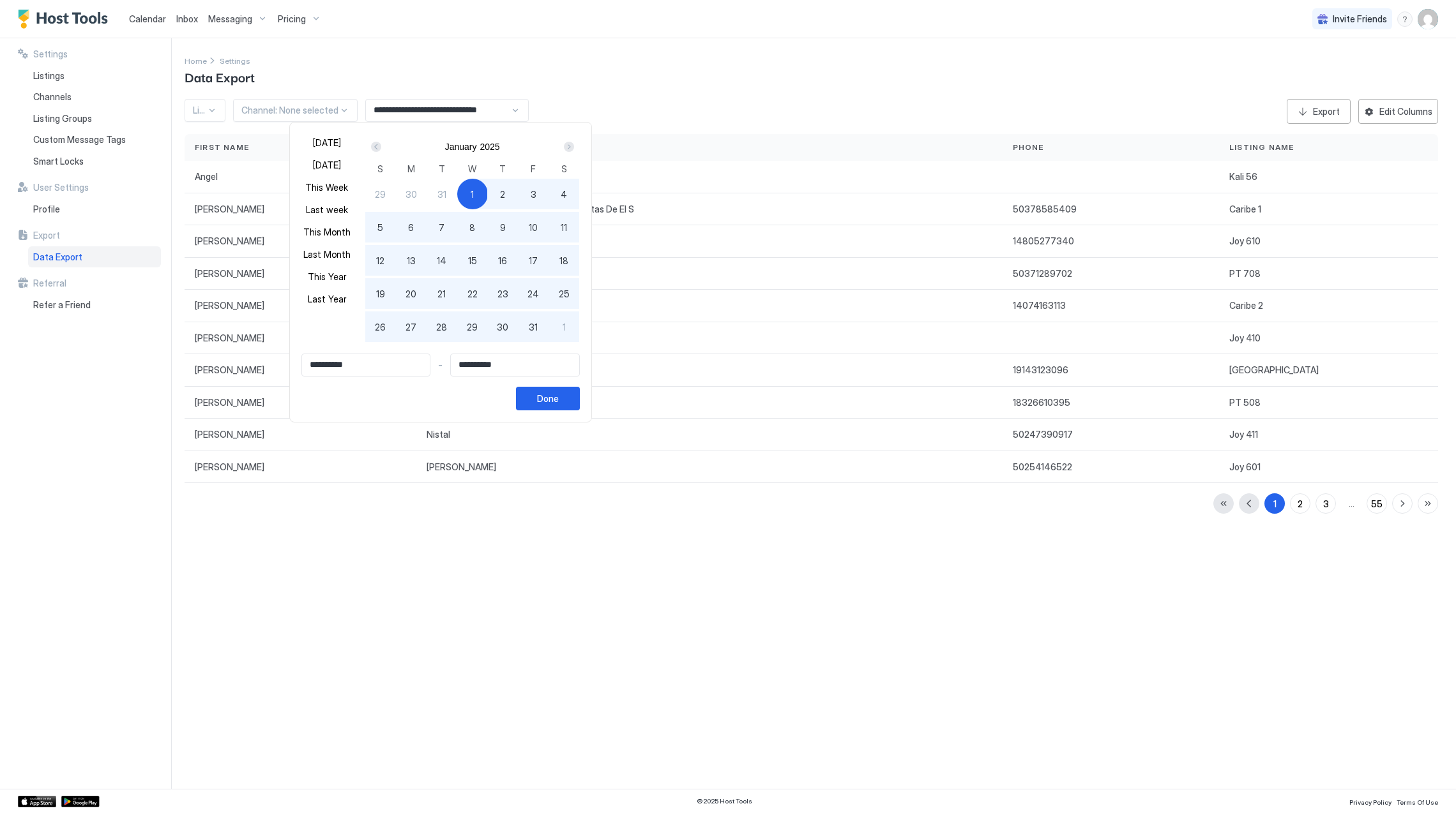
click at [385, 148] on button "Prev" at bounding box center [377, 147] width 17 height 15
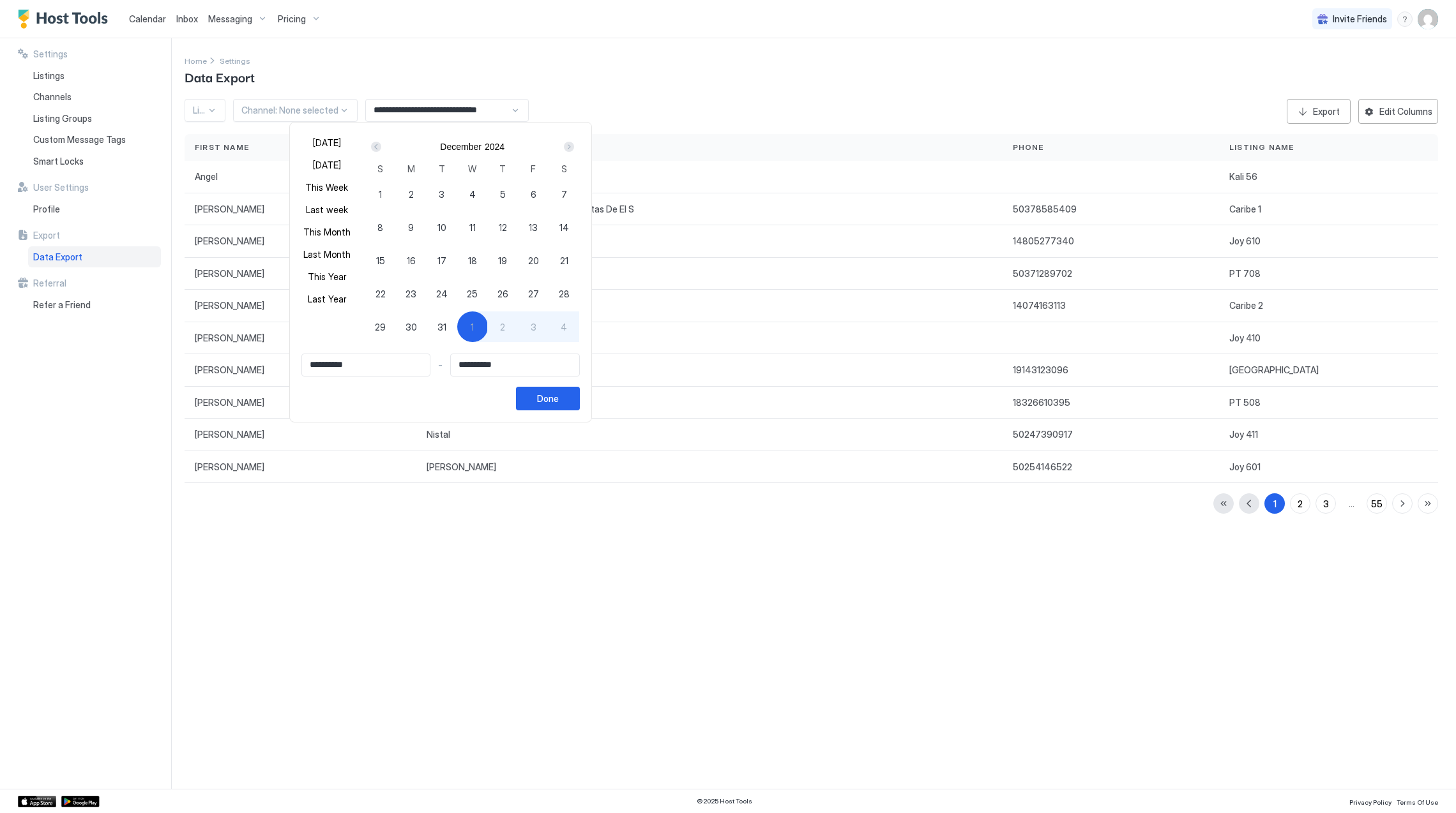
click at [385, 148] on button "Prev" at bounding box center [377, 147] width 17 height 15
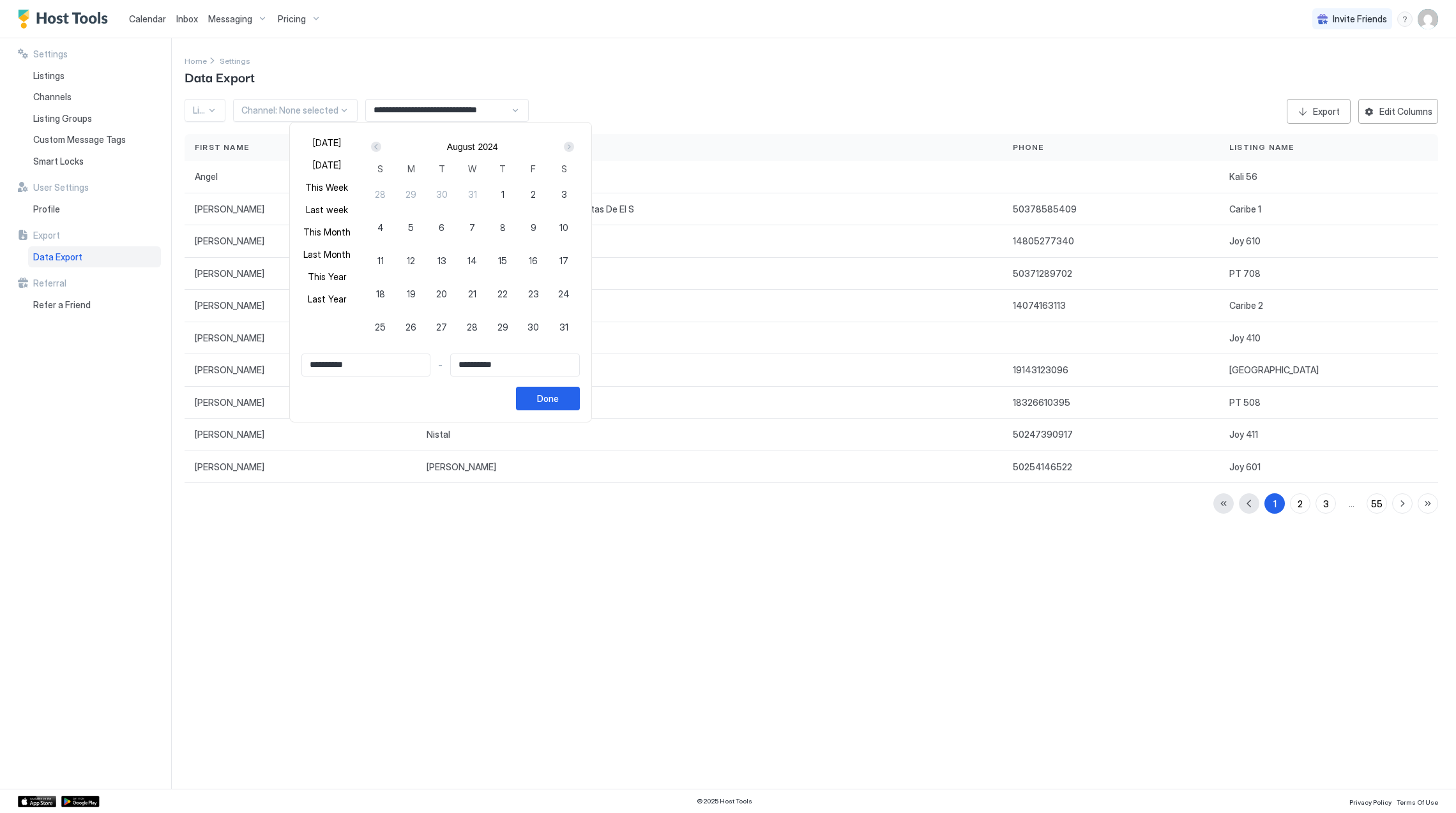
click at [385, 148] on button "Prev" at bounding box center [377, 147] width 17 height 15
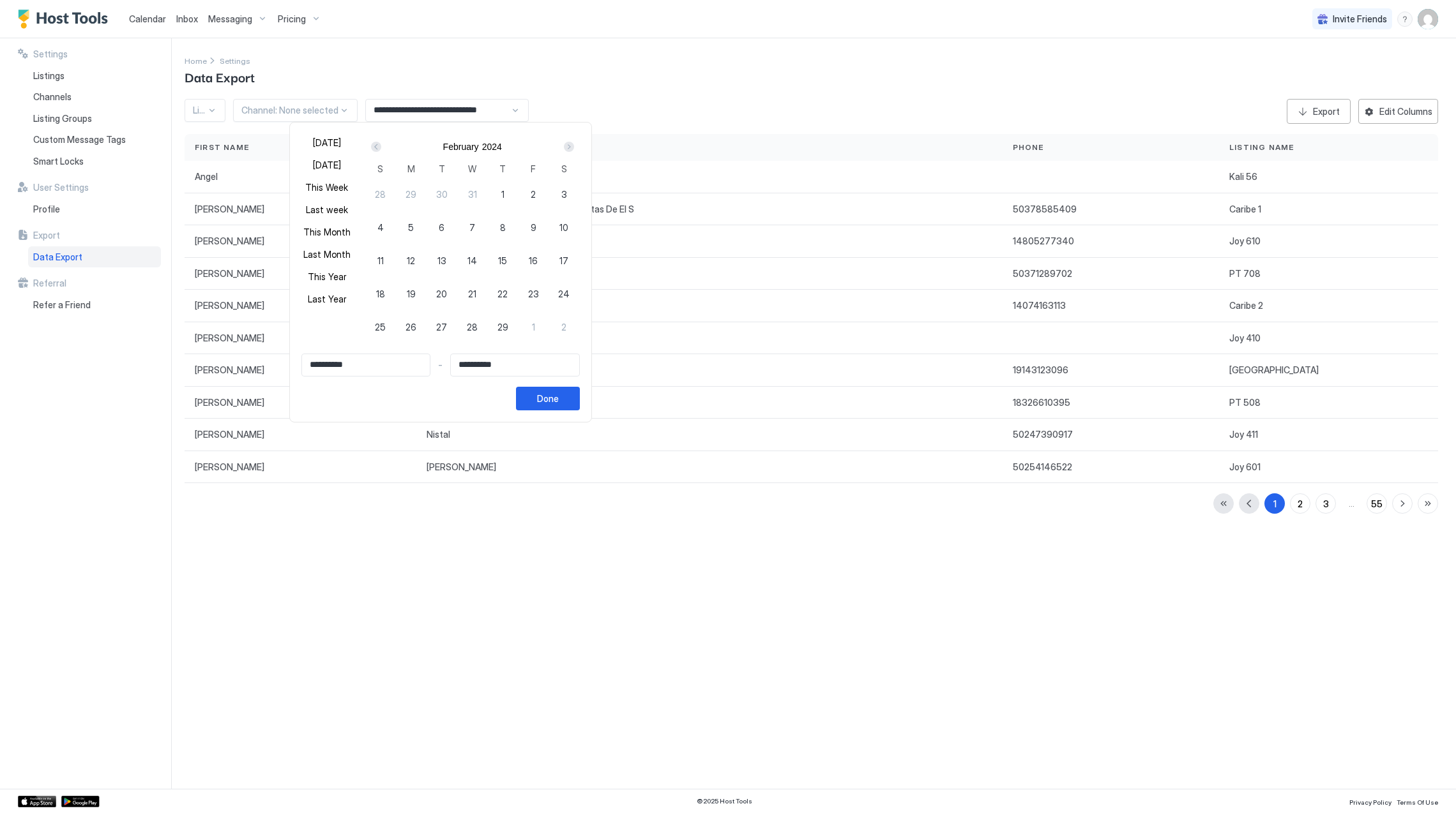
click at [385, 148] on button "Prev" at bounding box center [377, 147] width 17 height 15
click at [568, 149] on div "Next" at bounding box center [569, 147] width 10 height 10
click at [417, 189] on div "1" at bounding box center [411, 194] width 31 height 31
type input "**********"
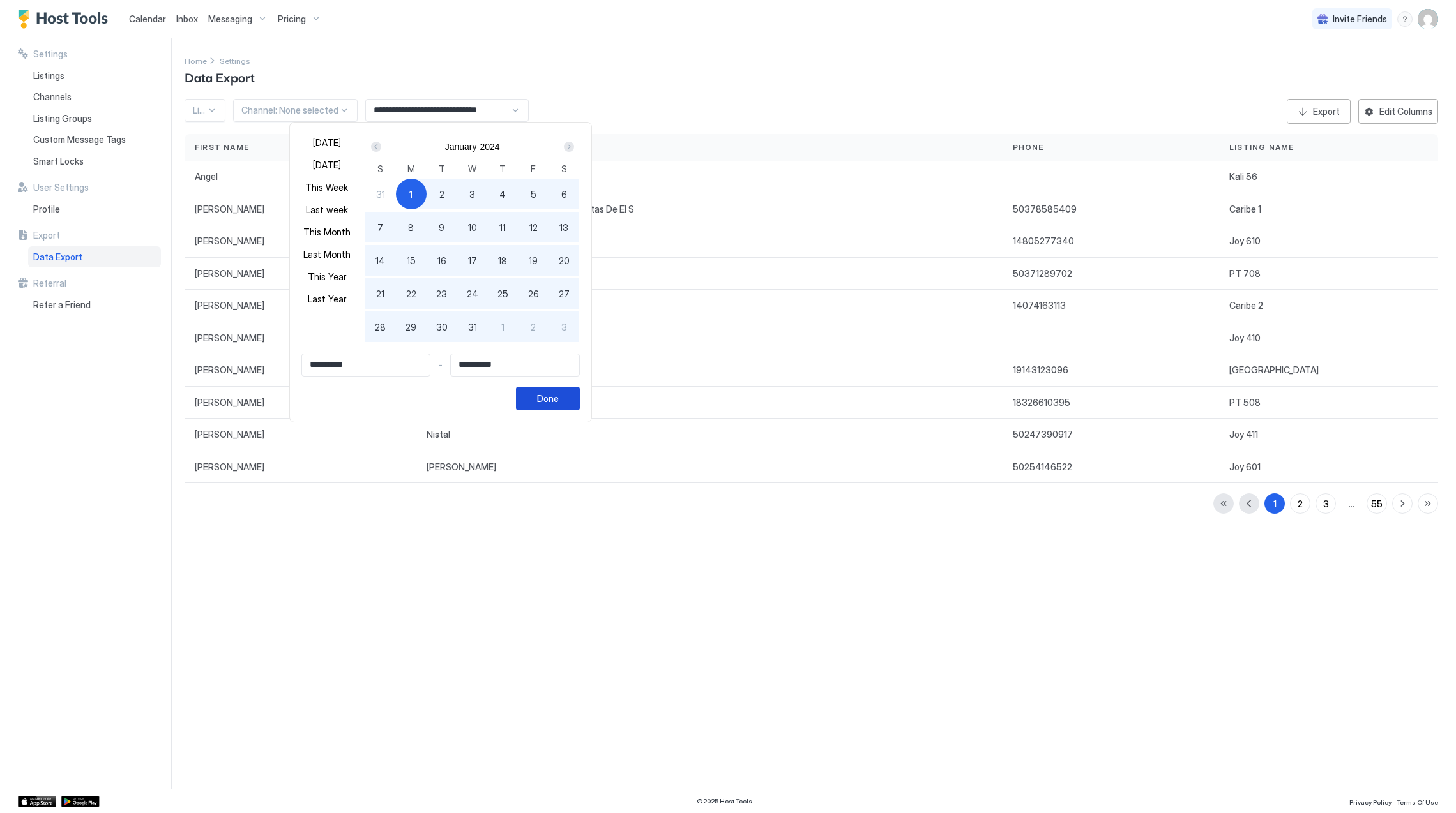
click at [573, 390] on button "Done" at bounding box center [547, 398] width 64 height 24
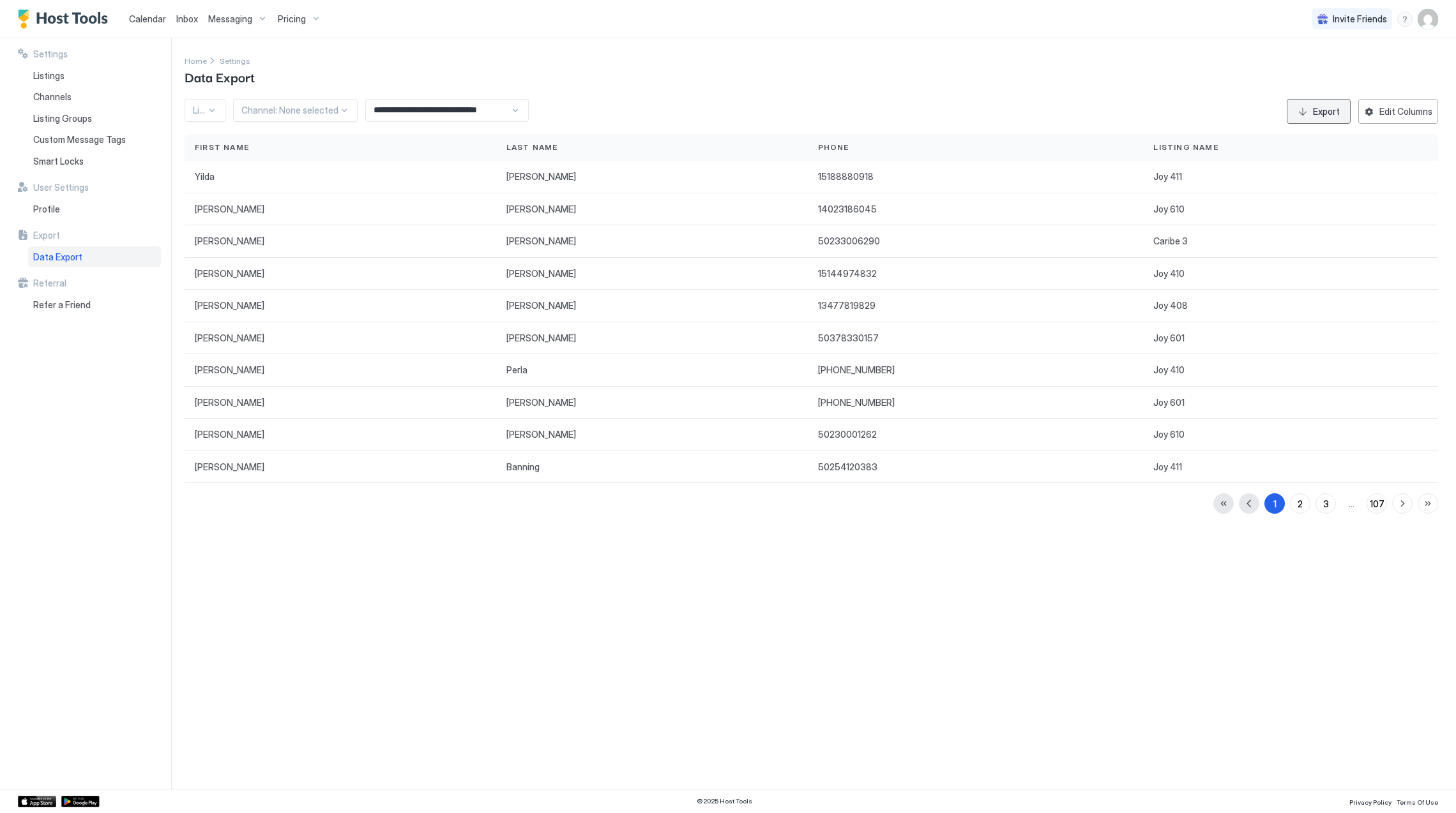
click at [1320, 116] on div "Export" at bounding box center [1326, 111] width 27 height 13
click at [488, 639] on div "**********" at bounding box center [820, 413] width 1272 height 750
click at [1320, 113] on div "Export" at bounding box center [1326, 111] width 27 height 13
click at [1406, 63] on div "Home Settings Data Export" at bounding box center [811, 70] width 1253 height 32
click at [1372, 113] on button "Edit Columns" at bounding box center [1398, 111] width 80 height 25
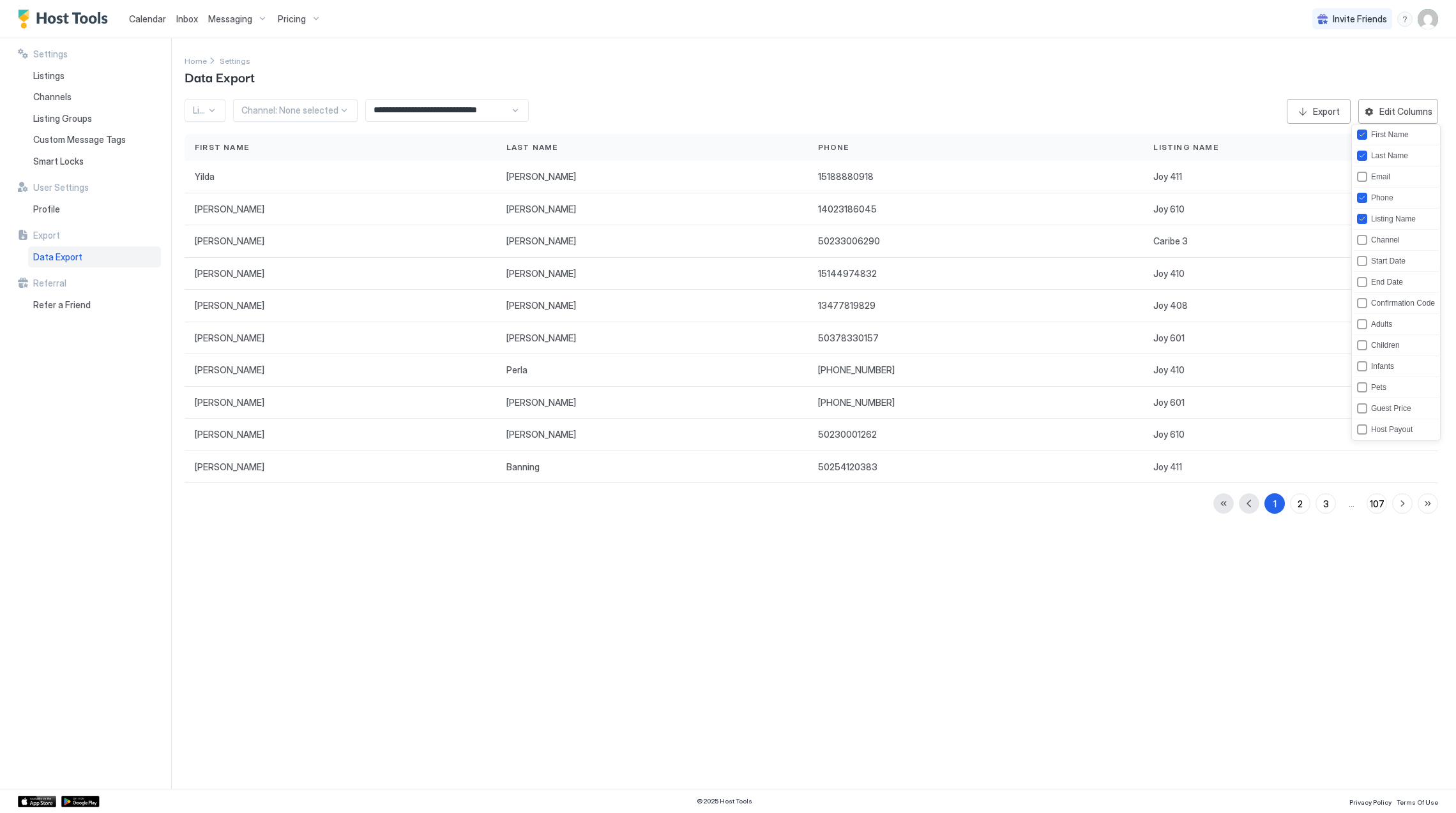
scroll to position [0, 0]
click at [1127, 69] on div at bounding box center [728, 406] width 1456 height 813
click at [1387, 113] on div "Edit Columns" at bounding box center [1406, 111] width 53 height 13
drag, startPoint x: 1180, startPoint y: 654, endPoint x: 1191, endPoint y: 641, distance: 17.0
click at [1180, 653] on div at bounding box center [728, 406] width 1456 height 813
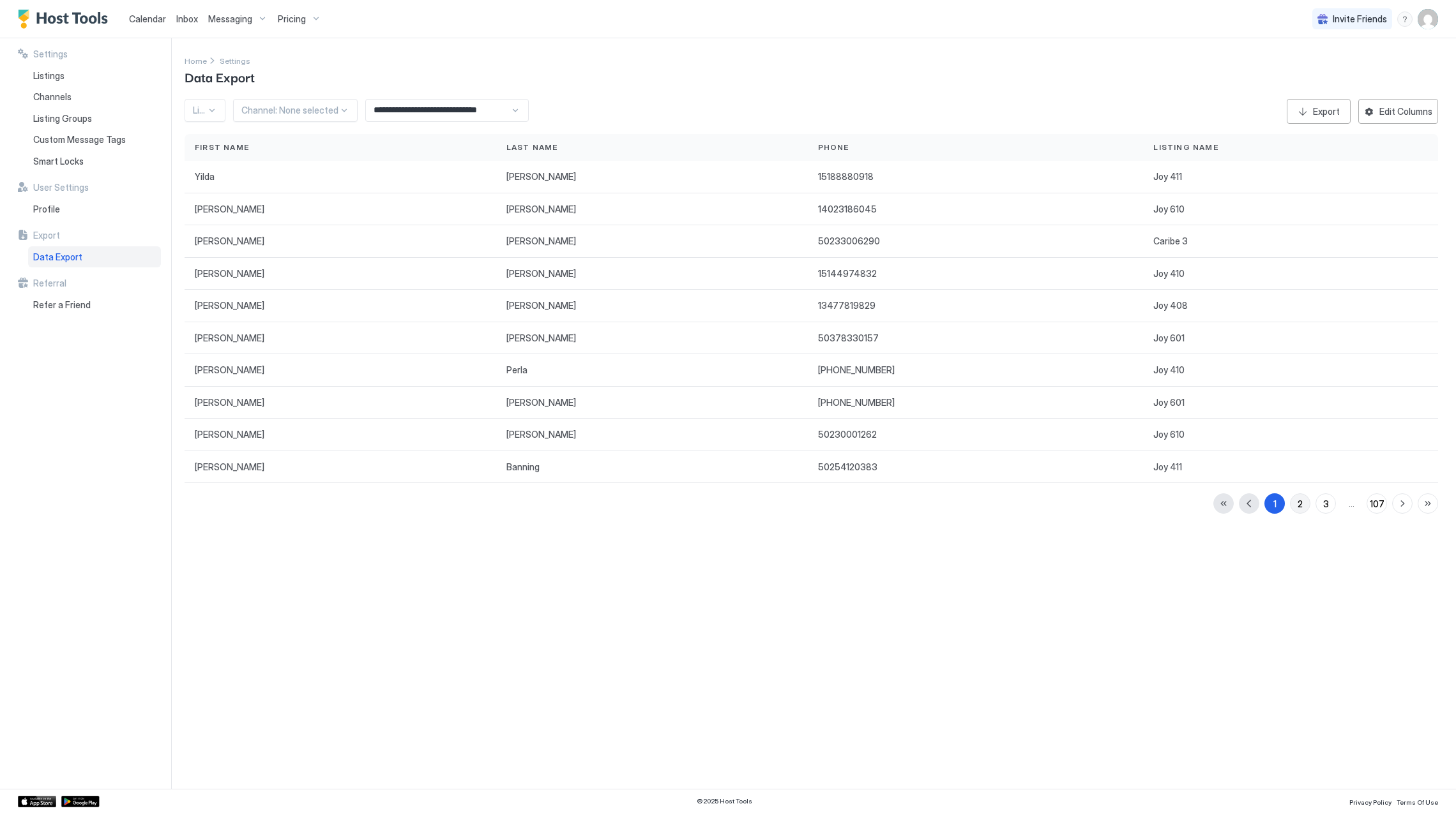
click at [1304, 506] on button "2" at bounding box center [1301, 504] width 21 height 21
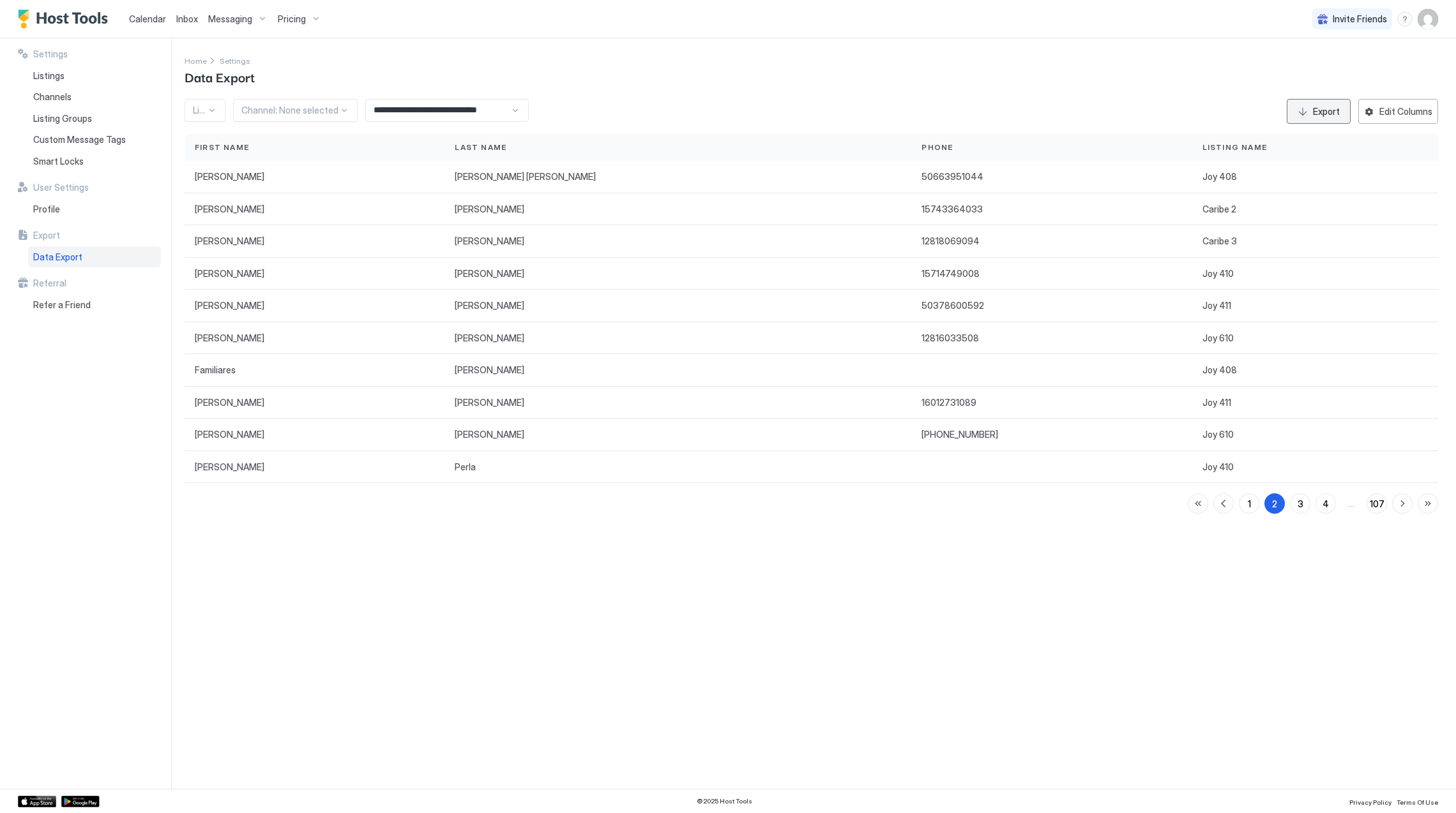
click at [1301, 111] on button "Export" at bounding box center [1318, 111] width 64 height 25
click at [853, 85] on div "Home Settings Data Export" at bounding box center [811, 70] width 1253 height 32
click at [286, 110] on div at bounding box center [290, 110] width 97 height 12
click at [287, 110] on div at bounding box center [290, 110] width 97 height 12
click at [197, 113] on div at bounding box center [200, 110] width 13 height 12
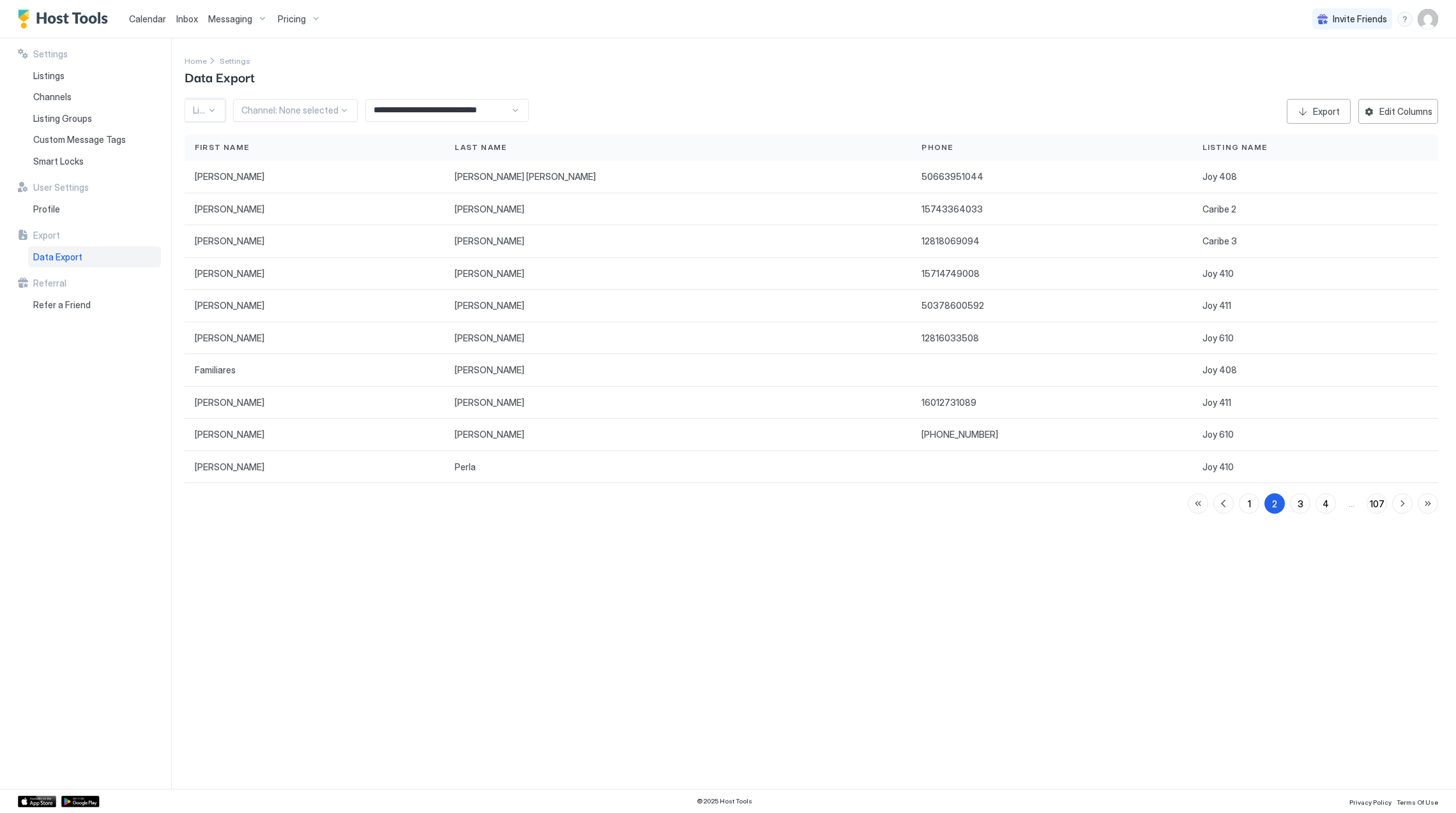
click at [198, 113] on div at bounding box center [200, 110] width 13 height 12
click at [1405, 110] on div "Edit Columns" at bounding box center [1406, 111] width 53 height 13
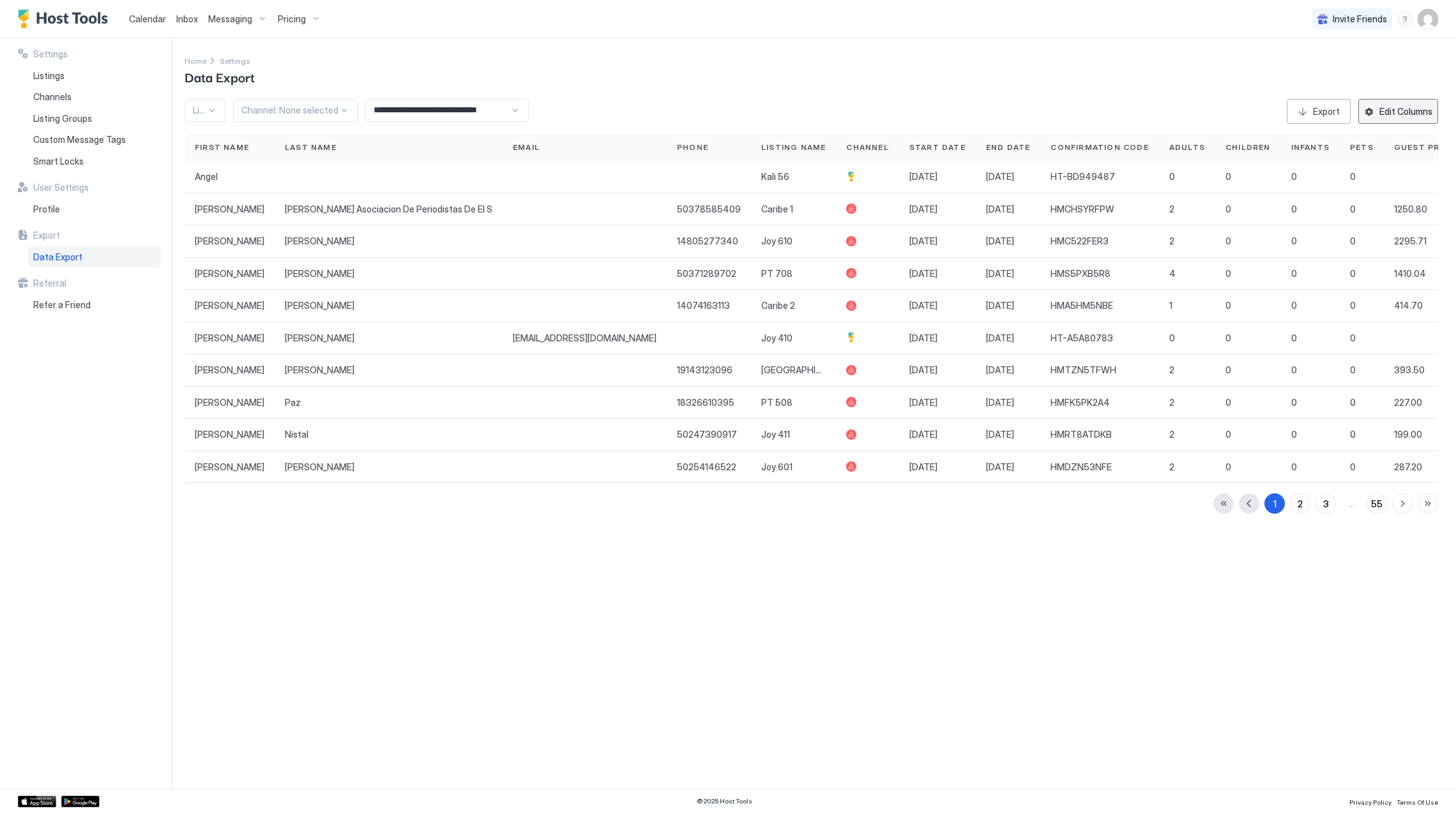
click at [1415, 108] on div "Edit Columns" at bounding box center [1406, 111] width 53 height 13
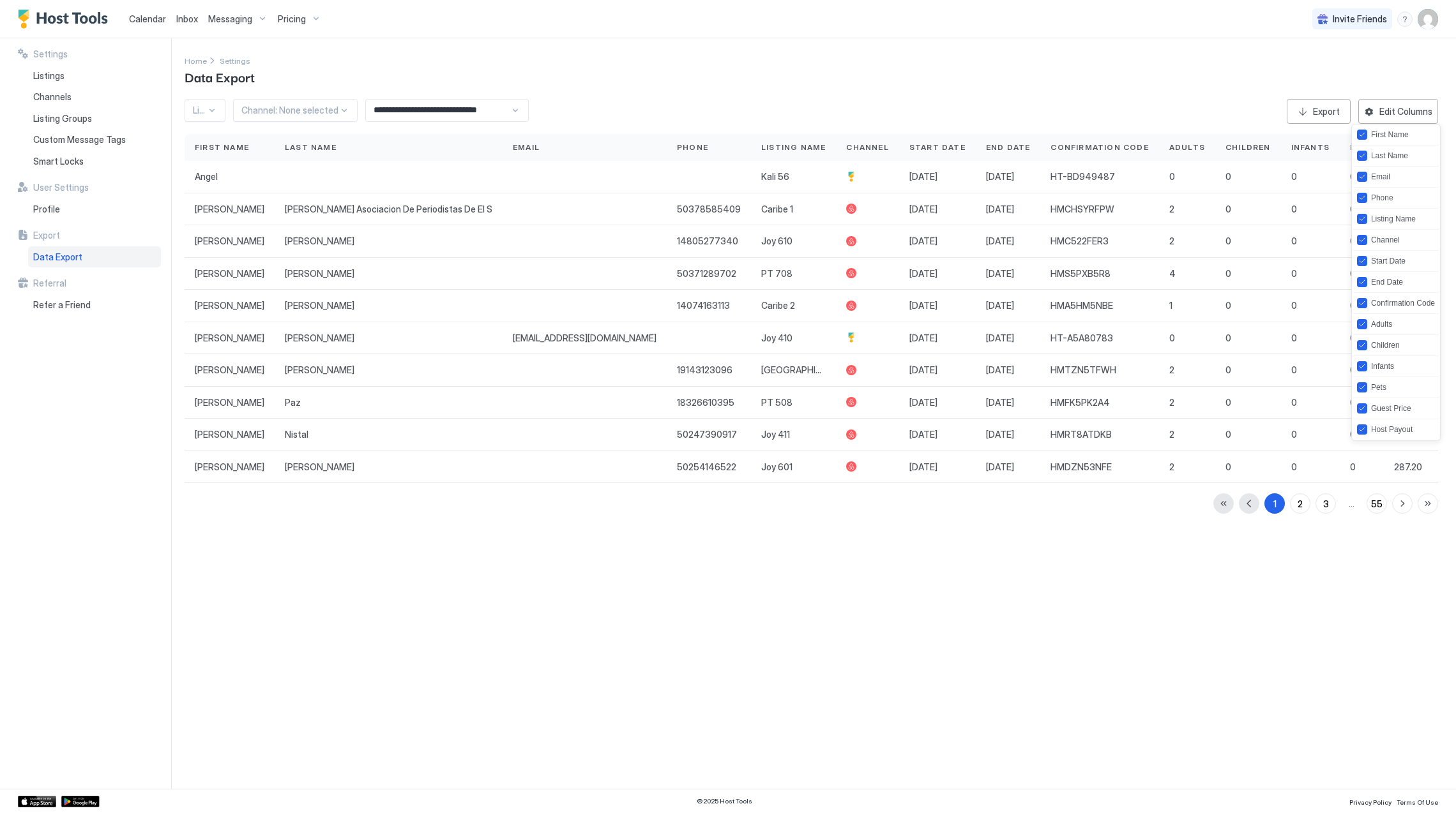
click at [1415, 108] on div at bounding box center [728, 406] width 1456 height 813
click at [494, 119] on input "**********" at bounding box center [438, 110] width 144 height 21
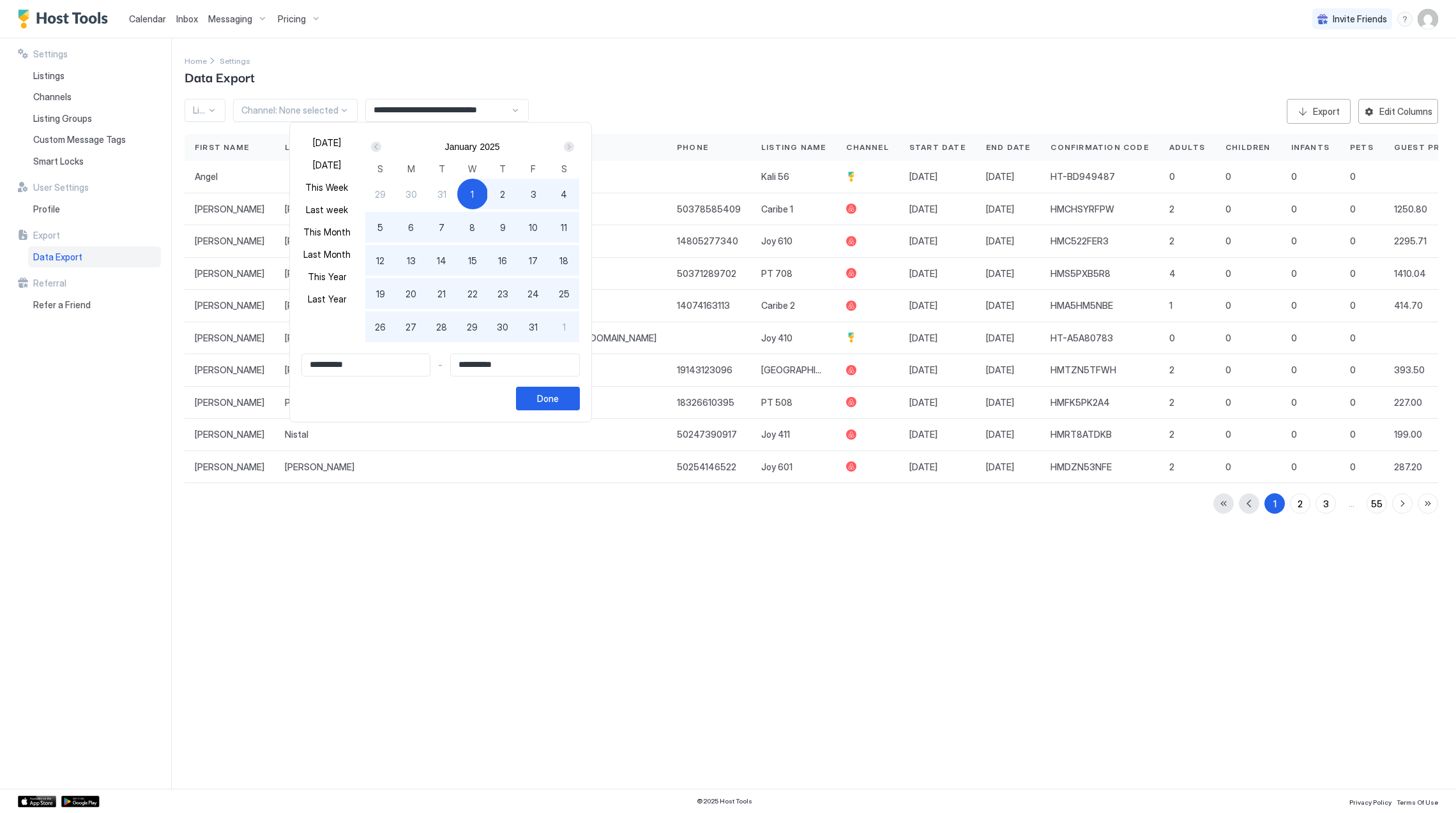
click at [386, 148] on div "January 2025" at bounding box center [472, 147] width 214 height 21
click at [384, 148] on div "Prev" at bounding box center [376, 147] width 15 height 15
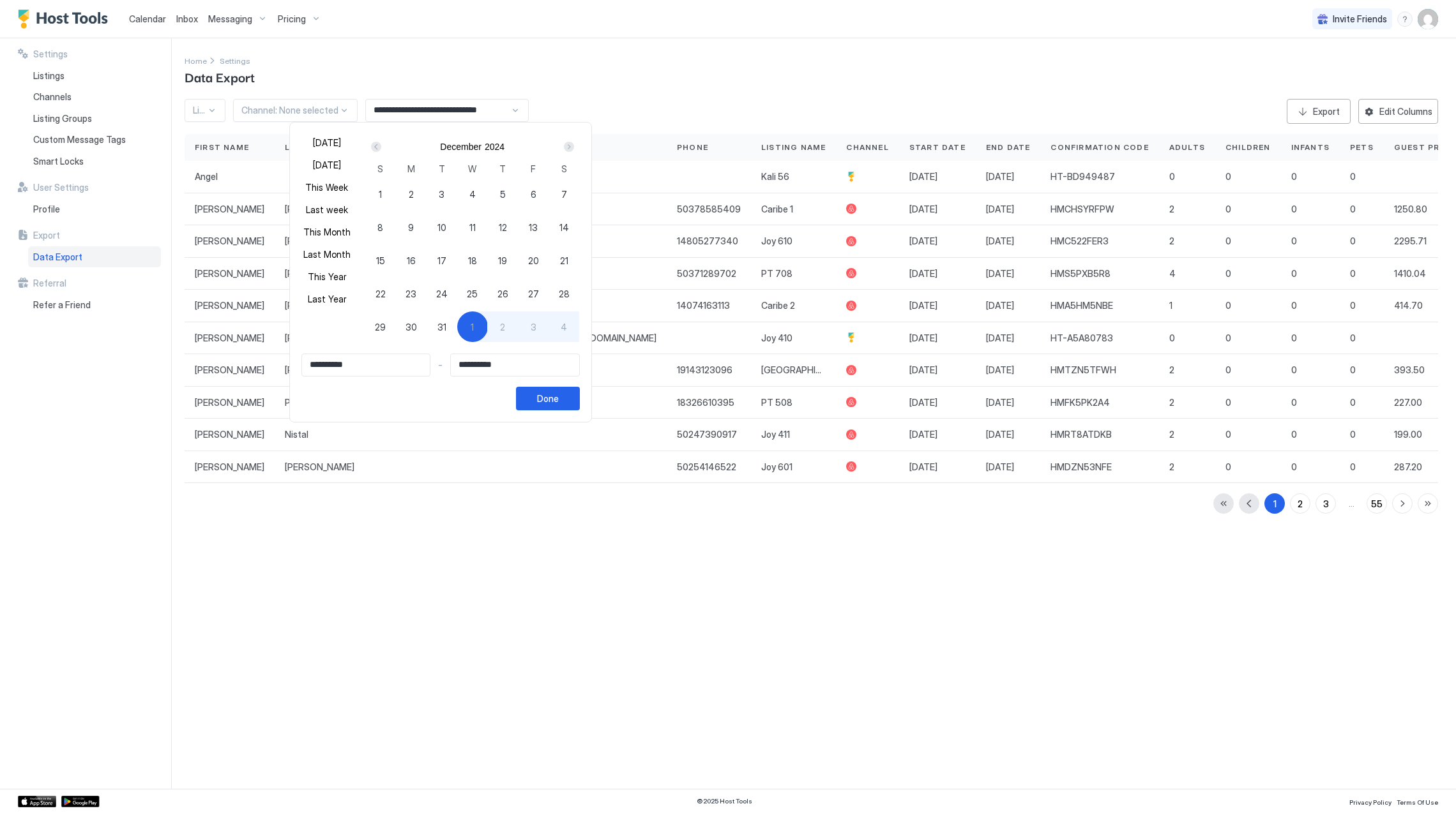
click at [384, 148] on div "Prev" at bounding box center [376, 147] width 15 height 15
click at [381, 148] on div "Prev" at bounding box center [377, 147] width 10 height 10
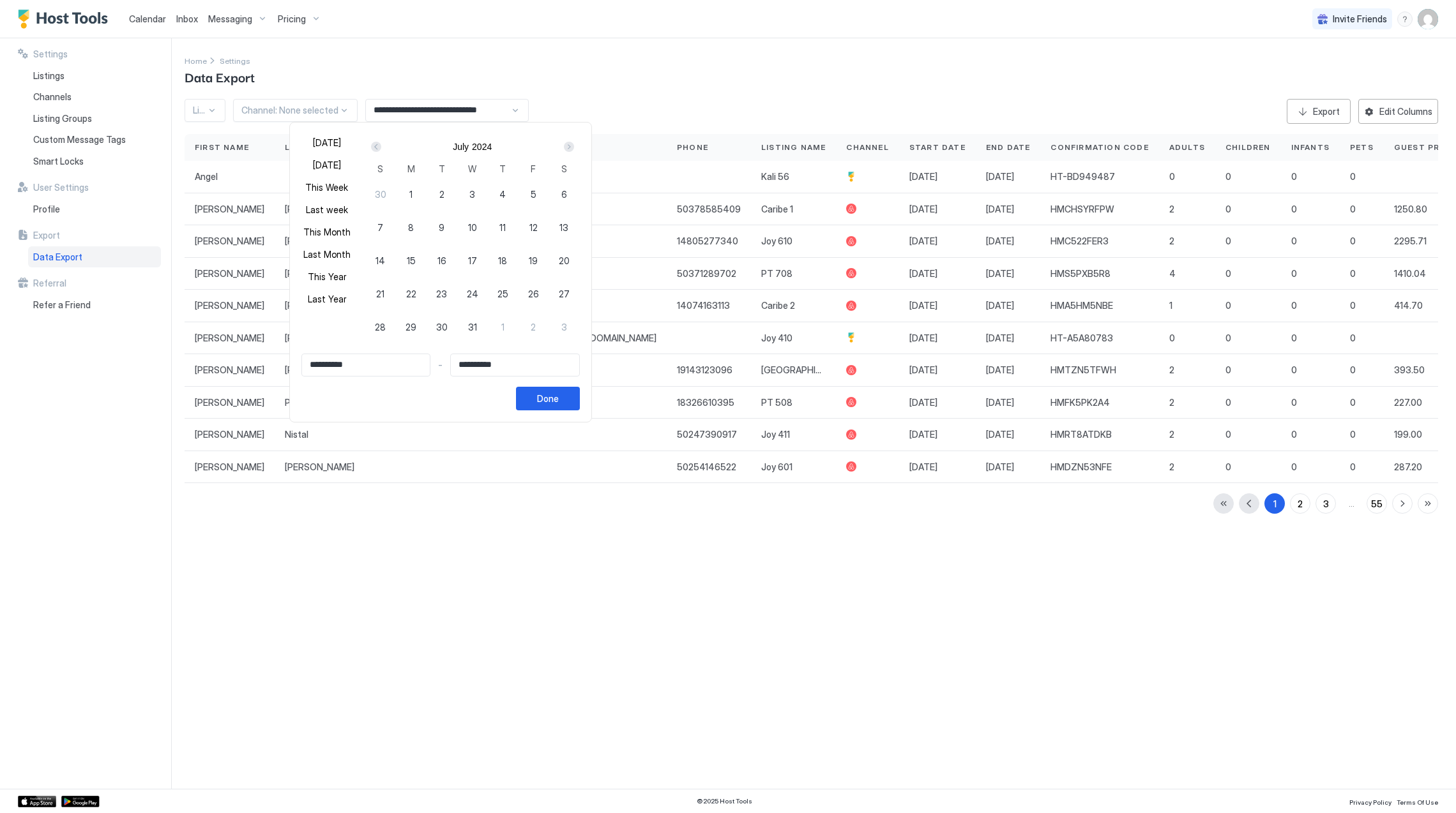
click at [381, 148] on div "Prev" at bounding box center [377, 147] width 10 height 10
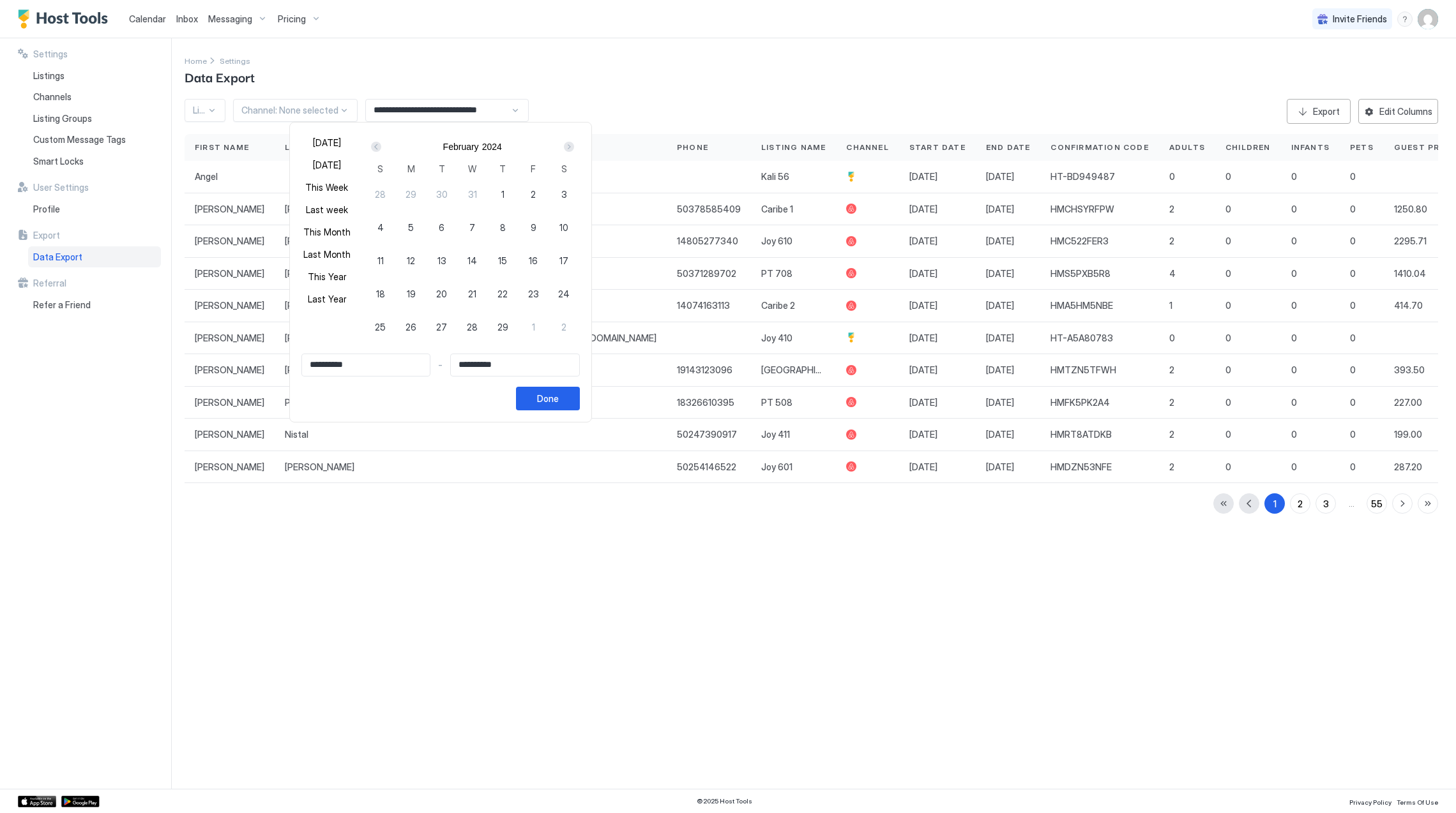
click at [381, 148] on div "Prev" at bounding box center [377, 147] width 10 height 10
click at [410, 187] on div "1" at bounding box center [411, 194] width 31 height 31
type input "**********"
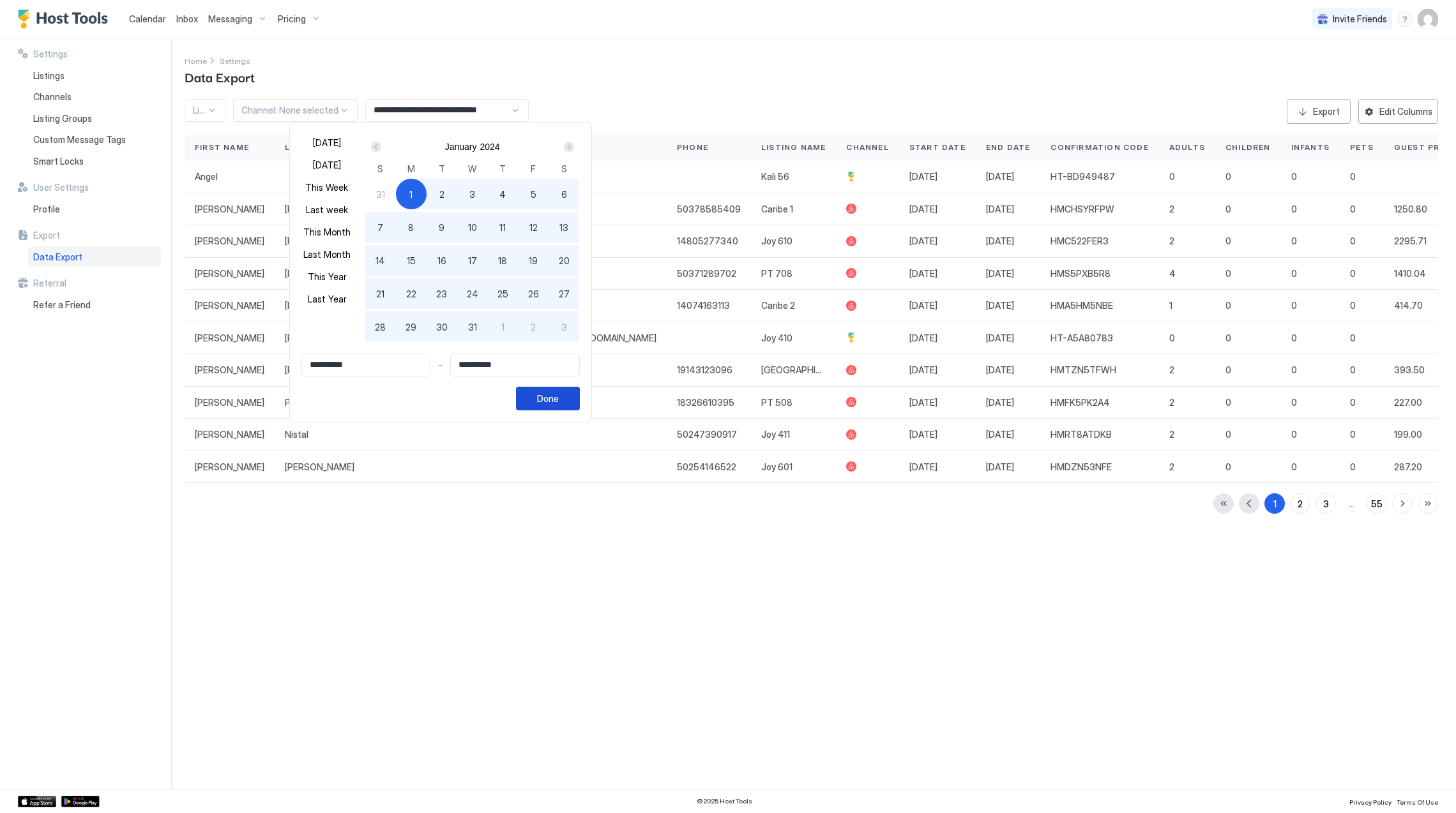
click at [559, 399] on div "Done" at bounding box center [547, 398] width 21 height 13
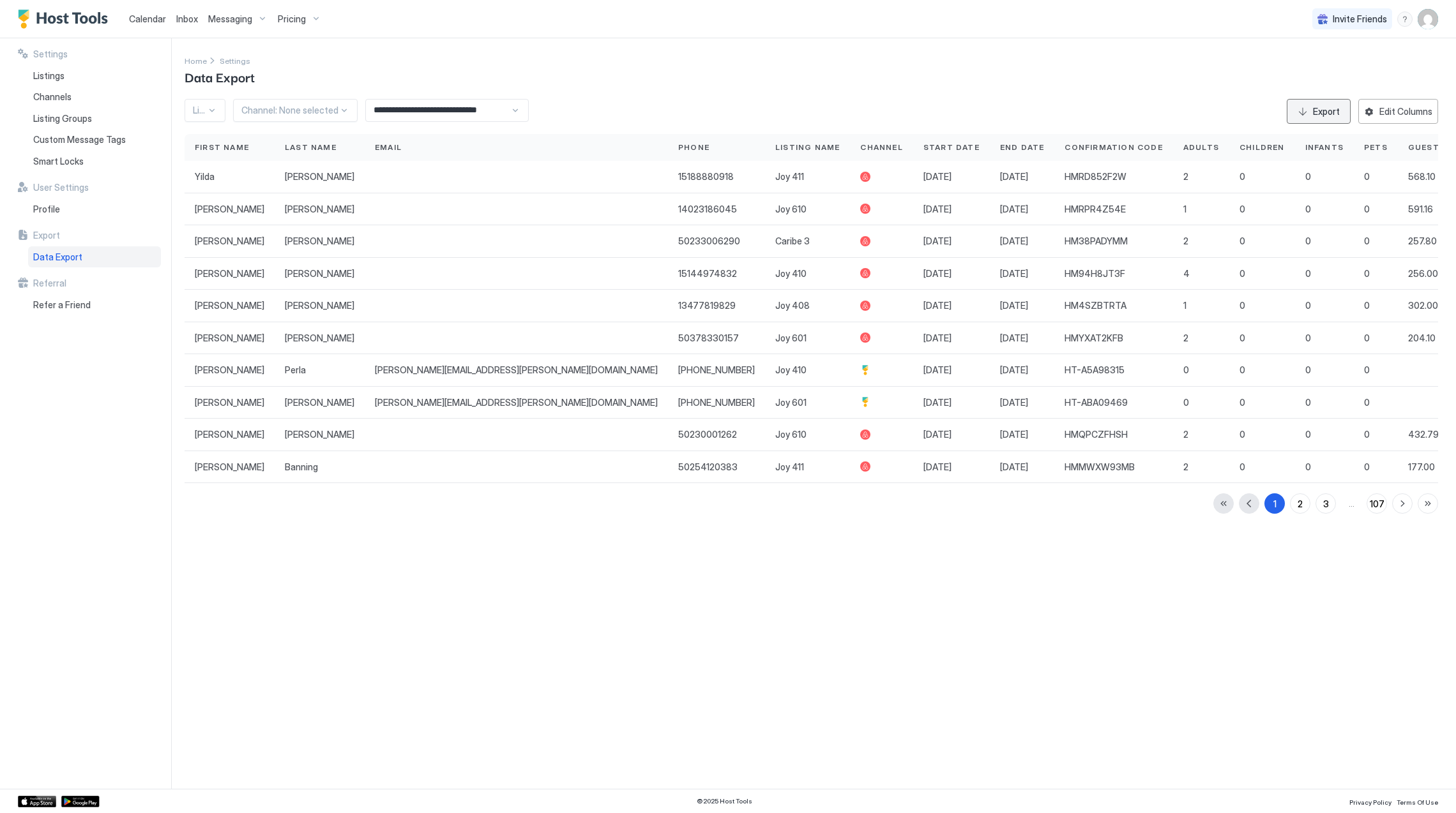
click at [1331, 113] on div "Export" at bounding box center [1326, 111] width 27 height 13
